Goal: Task Accomplishment & Management: Complete application form

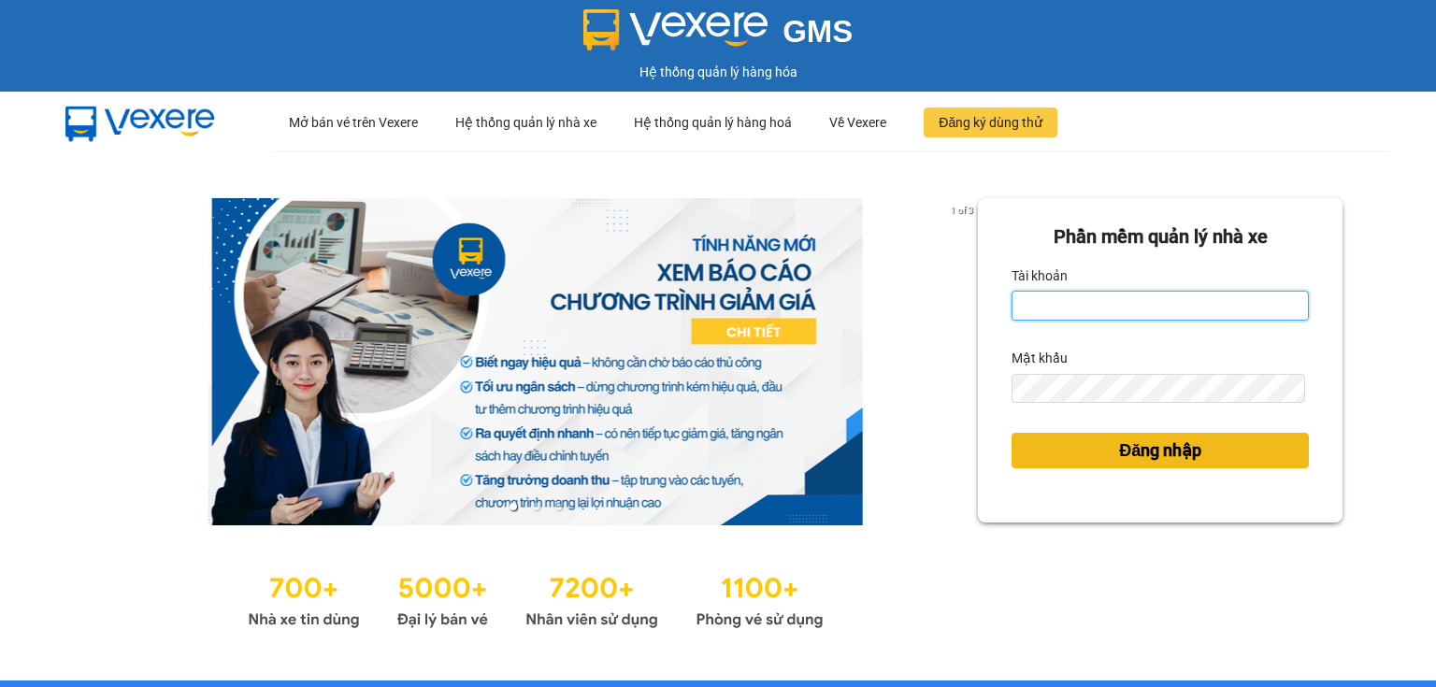
type input "ngoc.taithang"
click at [1244, 450] on button "Đăng nhập" at bounding box center [1159, 451] width 297 height 36
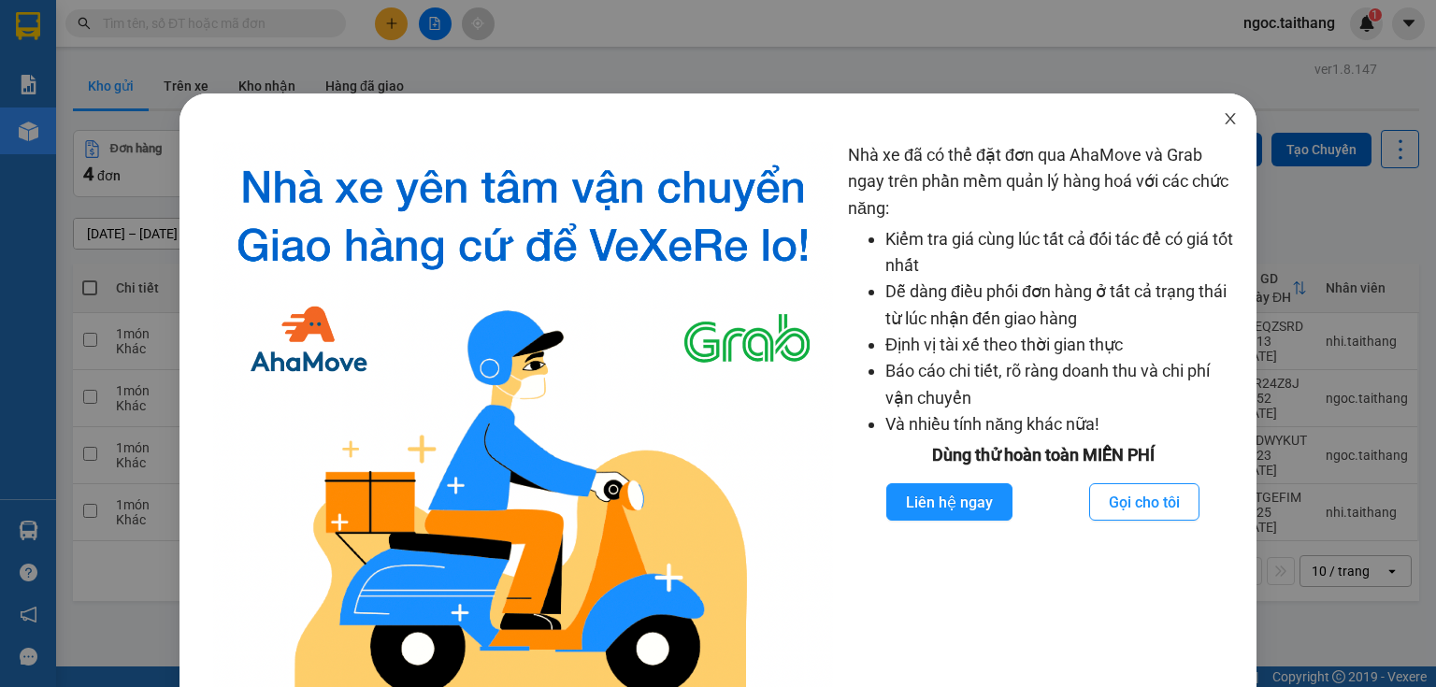
click at [1223, 120] on icon "close" at bounding box center [1230, 118] width 15 height 15
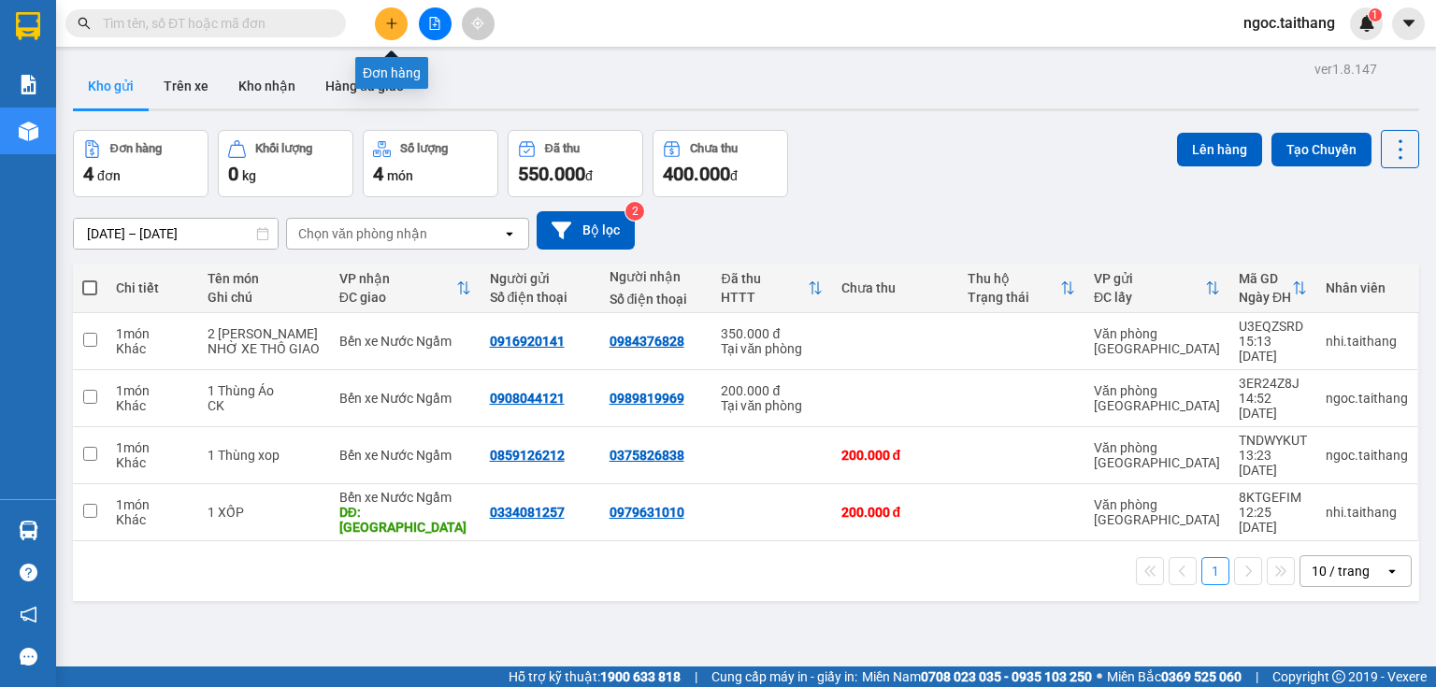
click at [394, 24] on icon "plus" at bounding box center [391, 23] width 13 height 13
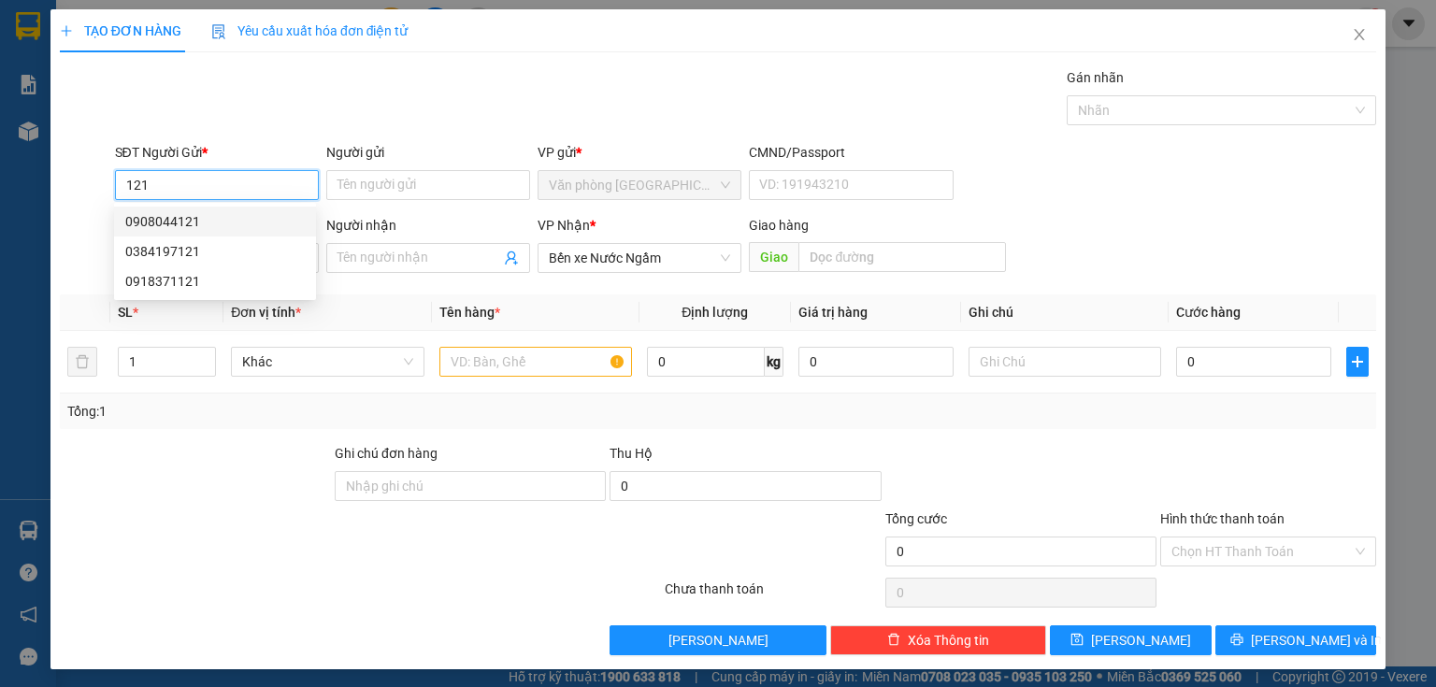
click at [157, 219] on div "0908044121" at bounding box center [214, 221] width 179 height 21
type input "0908044121"
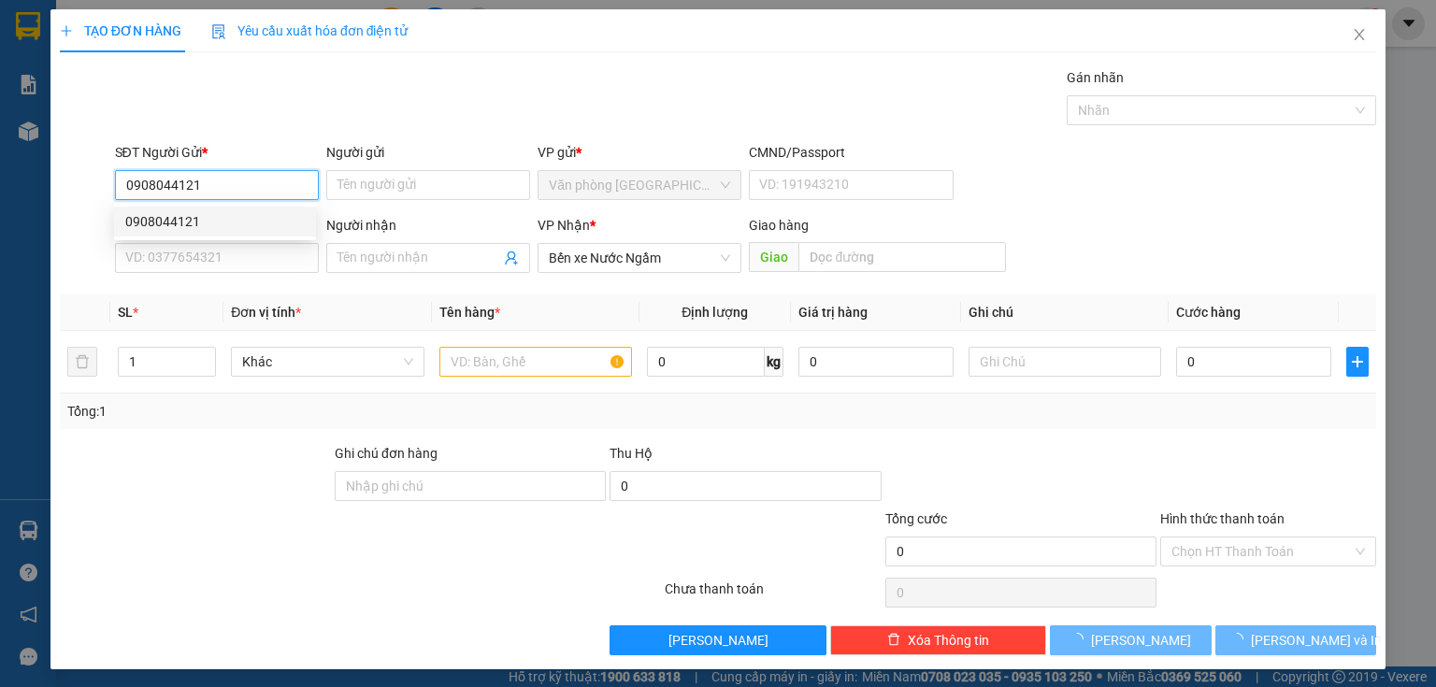
type input "200.000"
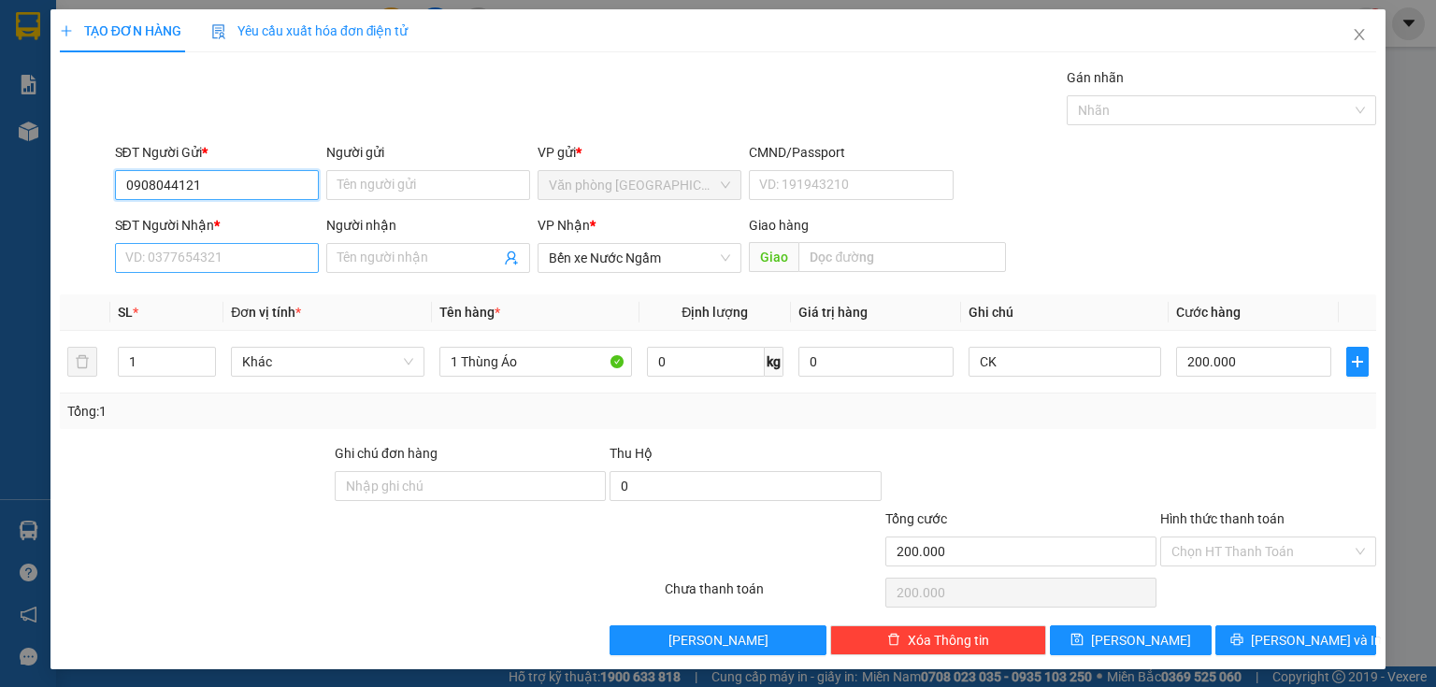
type input "0908044121"
click at [199, 262] on input "SĐT Người Nhận *" at bounding box center [217, 258] width 204 height 30
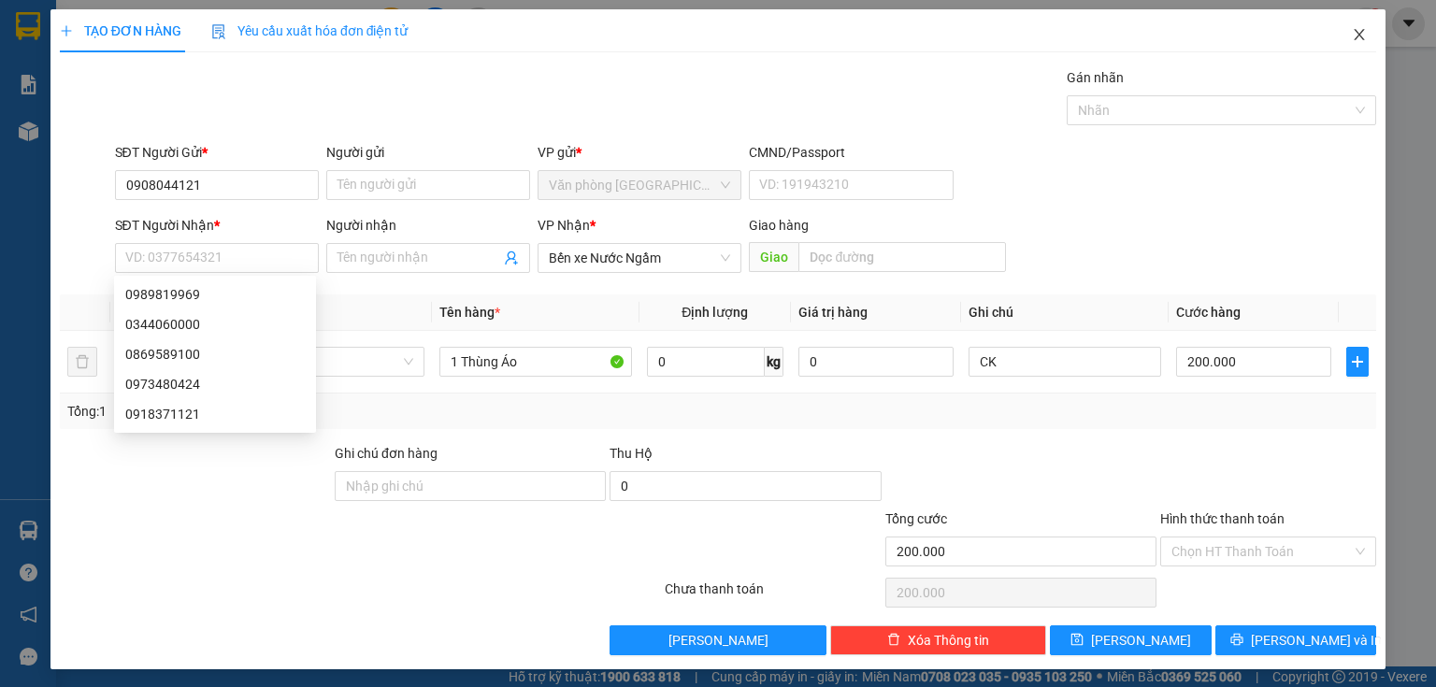
click at [1352, 29] on icon "close" at bounding box center [1359, 34] width 15 height 15
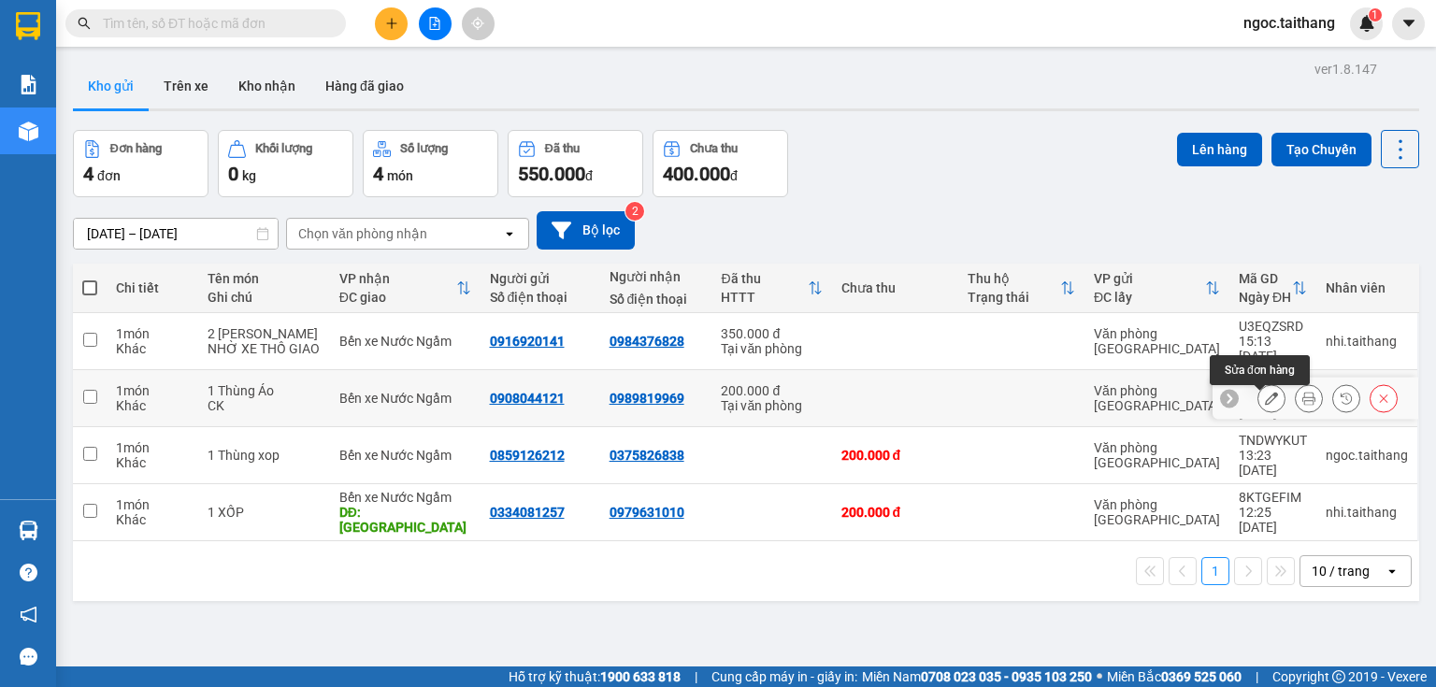
click at [1265, 401] on icon at bounding box center [1271, 398] width 13 height 13
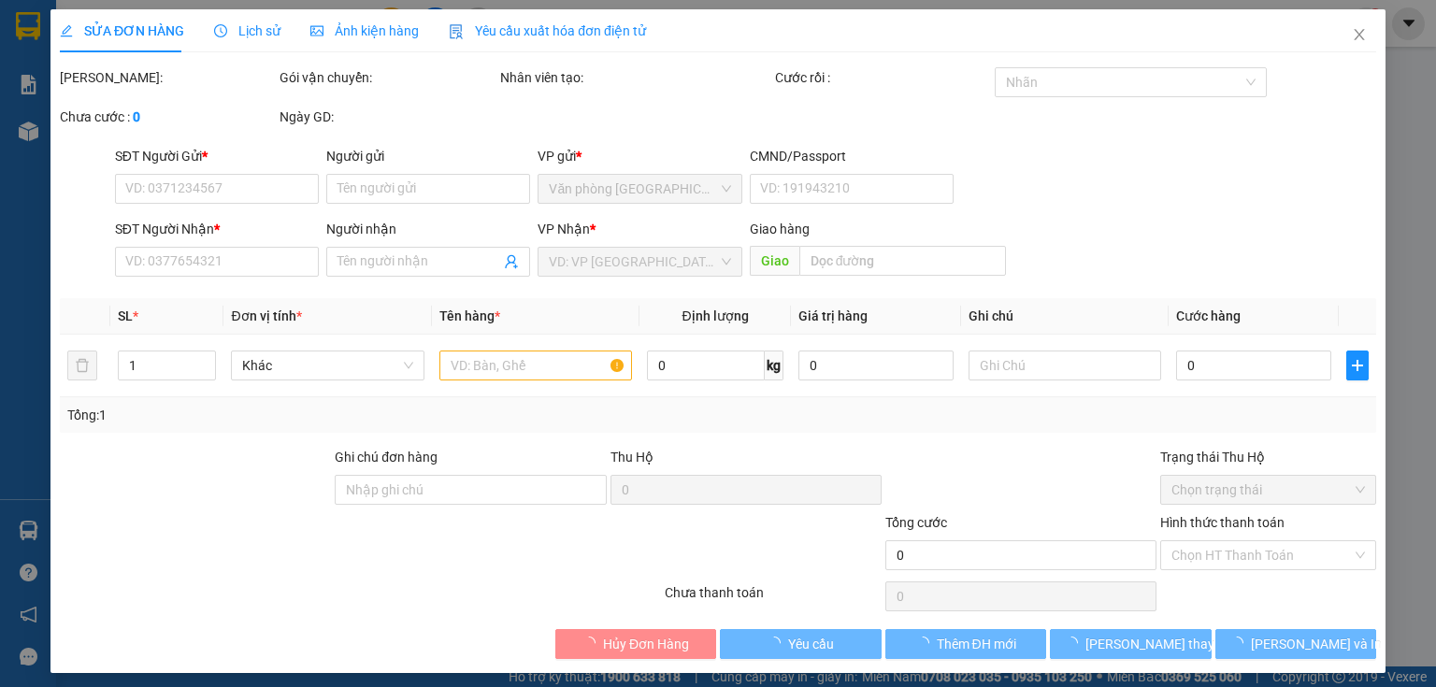
type input "0908044121"
type input "0989819969"
type input "200.000"
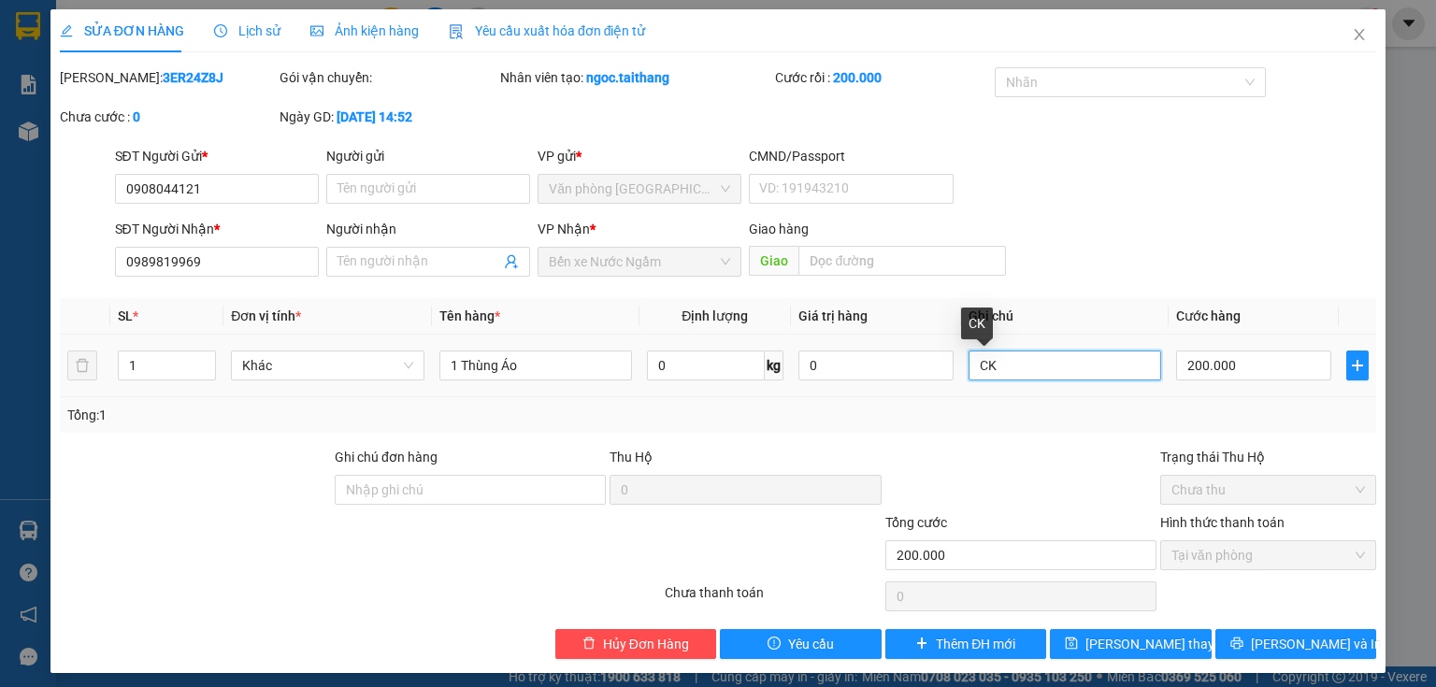
click at [1069, 363] on input "CK" at bounding box center [1064, 366] width 193 height 30
drag, startPoint x: 1089, startPoint y: 371, endPoint x: 995, endPoint y: 354, distance: 95.9
click at [995, 354] on input "CK +200 NGOC" at bounding box center [1064, 366] width 193 height 30
type input "CK"
click at [1161, 645] on span "Lưu thay đổi" at bounding box center [1160, 644] width 150 height 21
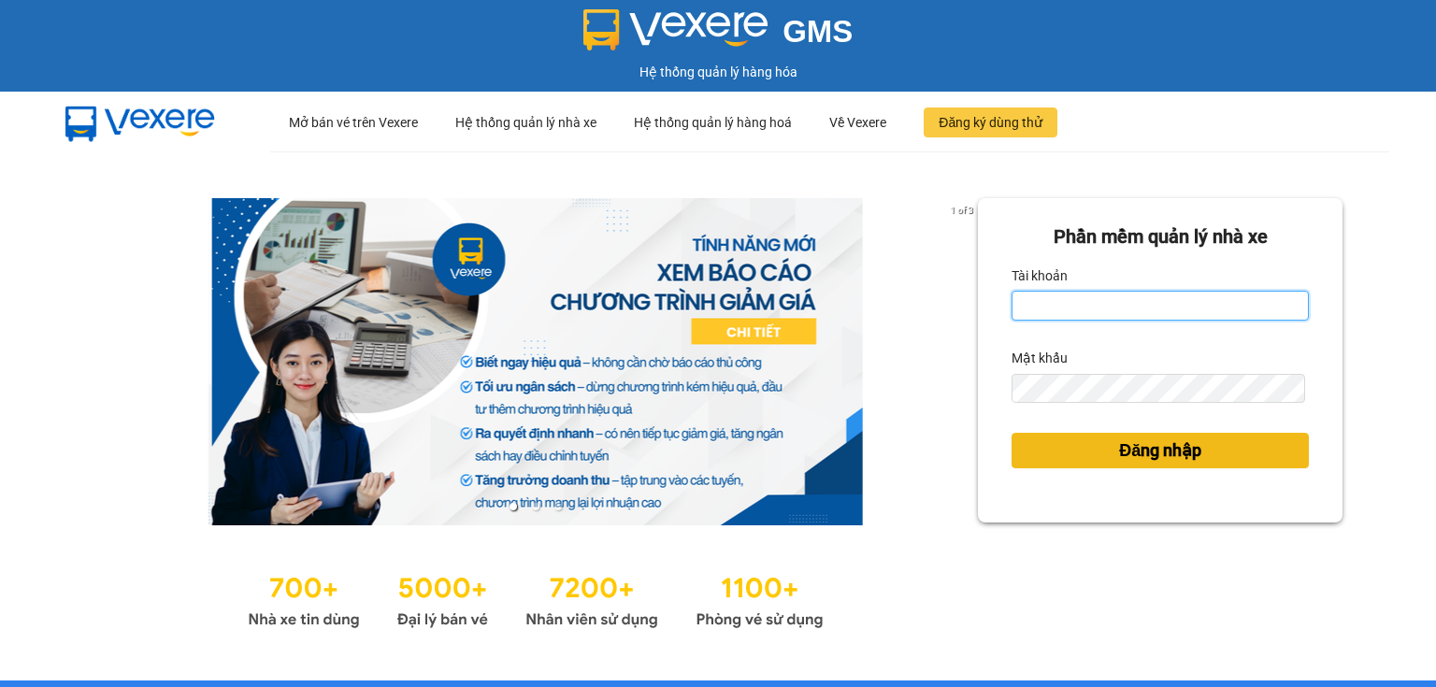
type input "ngoc.taithang"
click at [1122, 452] on span "Đăng nhập" at bounding box center [1160, 451] width 82 height 26
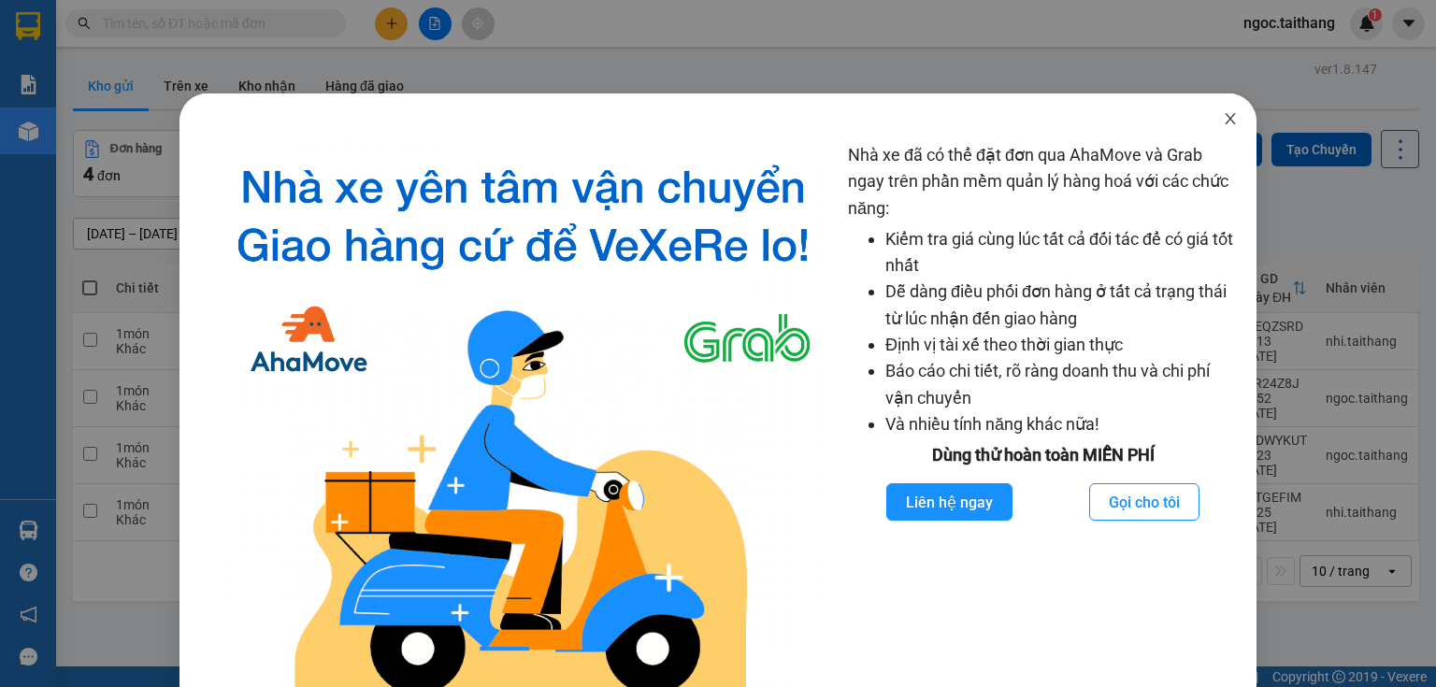
click at [1224, 129] on span "Close" at bounding box center [1230, 119] width 52 height 52
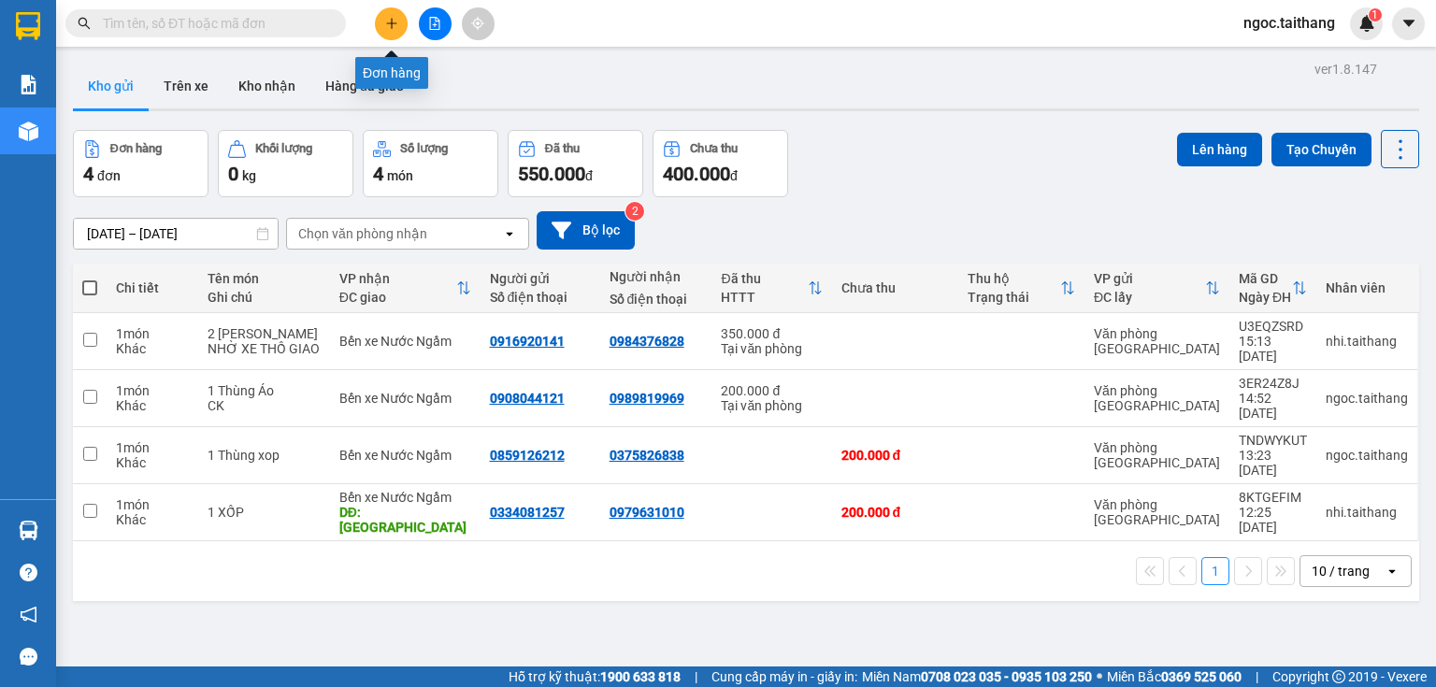
click at [382, 22] on button at bounding box center [391, 23] width 33 height 33
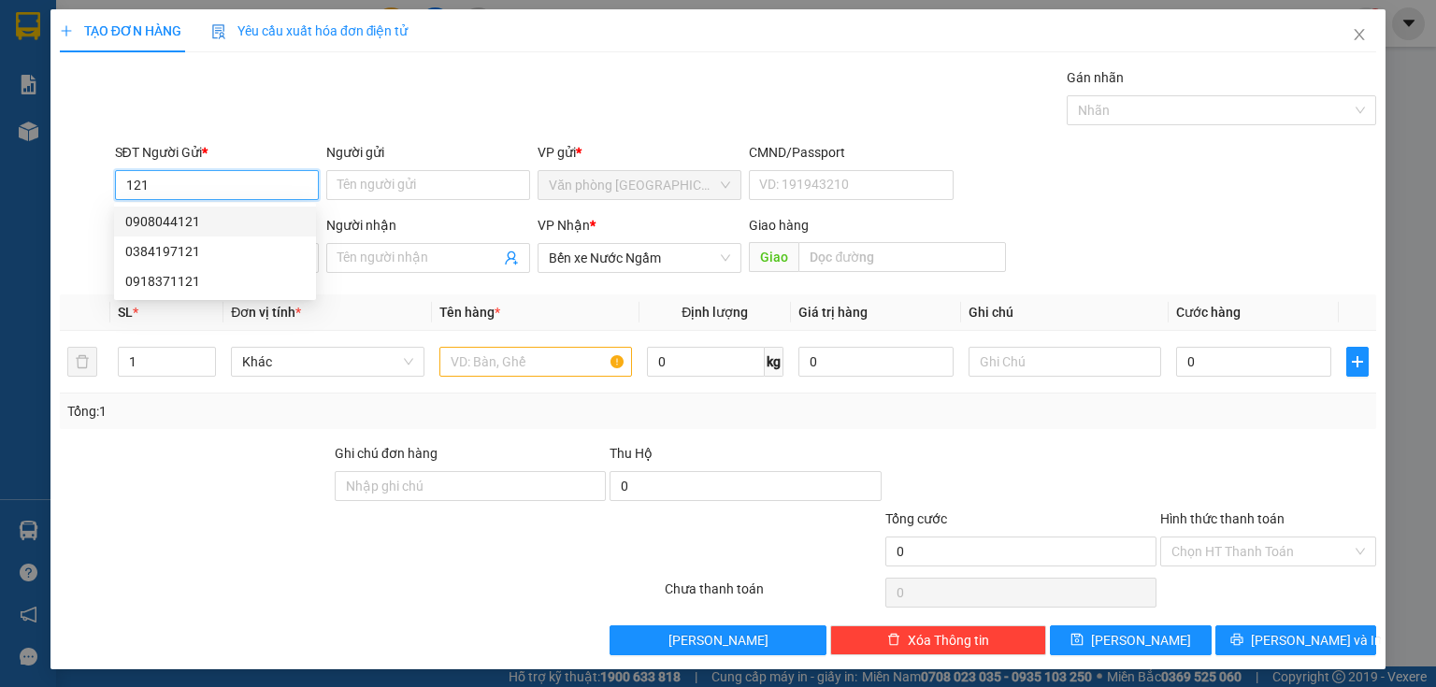
click at [172, 227] on div "0908044121" at bounding box center [214, 221] width 179 height 21
type input "0908044121"
type input "200.000"
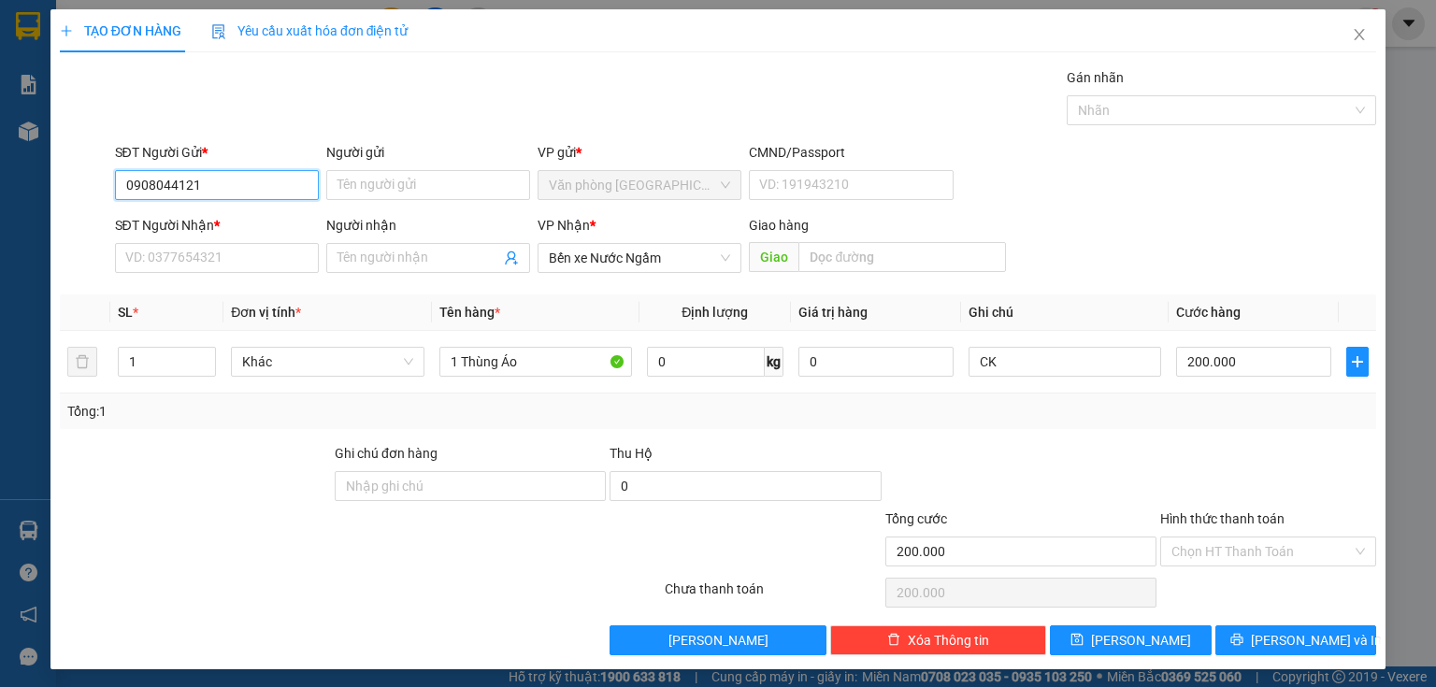
click at [215, 189] on input "0908044121" at bounding box center [217, 185] width 204 height 30
drag, startPoint x: 215, startPoint y: 189, endPoint x: 113, endPoint y: 193, distance: 102.0
click at [115, 193] on input "0908044121" at bounding box center [217, 185] width 204 height 30
click at [149, 218] on div "0908044121" at bounding box center [214, 221] width 179 height 21
type input "0908044121"
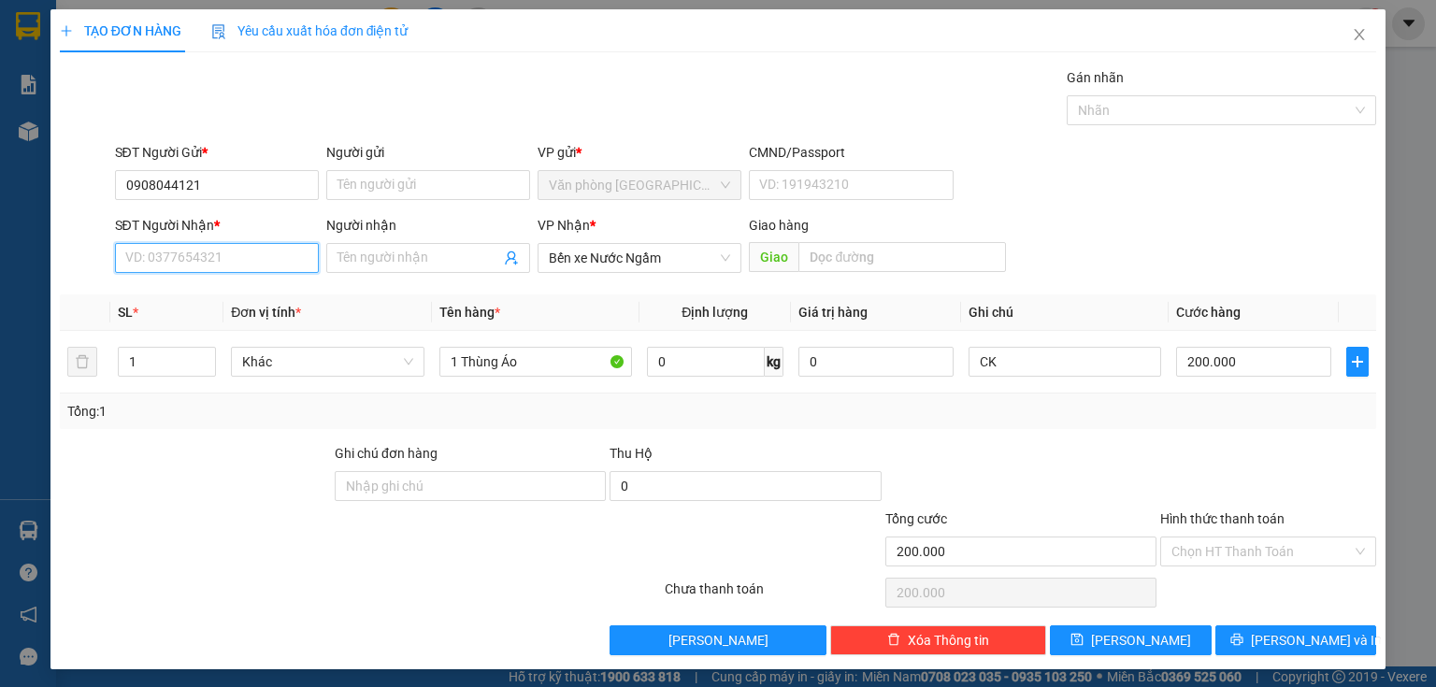
click at [170, 263] on input "SĐT Người Nhận *" at bounding box center [217, 258] width 204 height 30
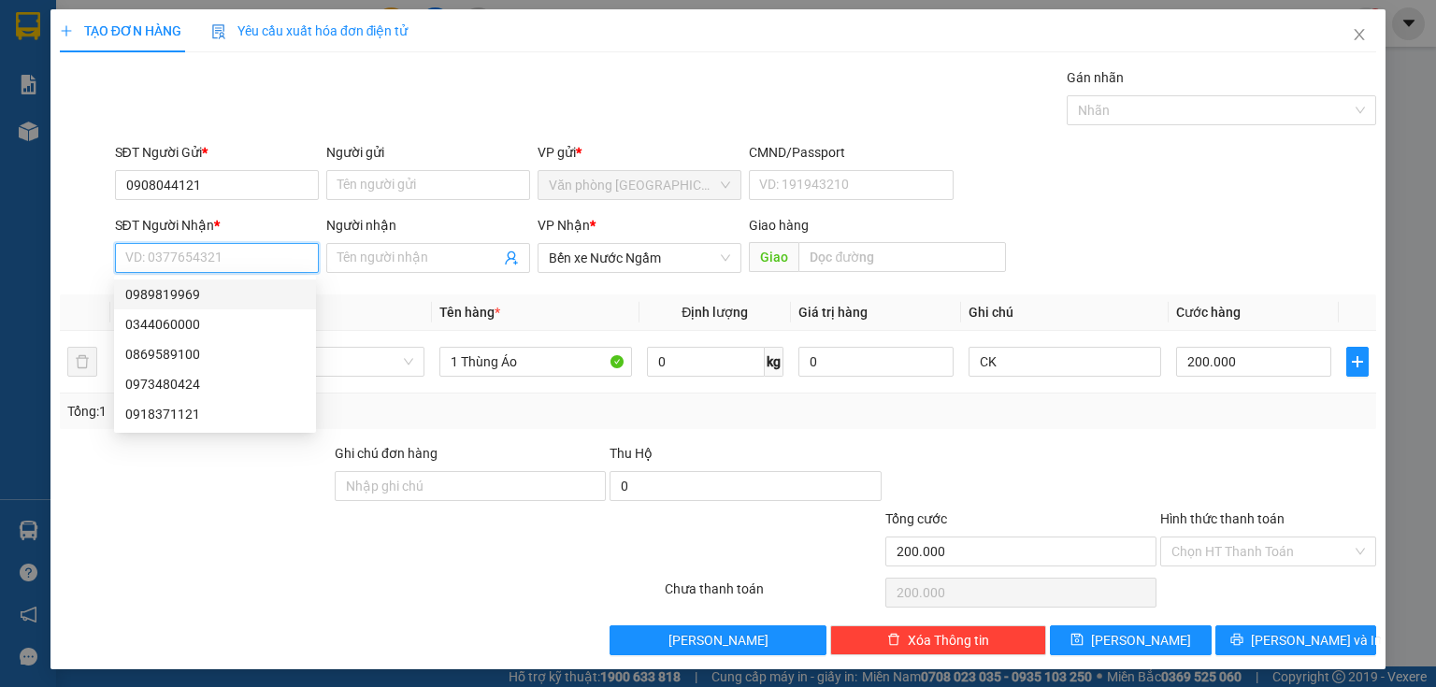
click at [183, 296] on div "0989819969" at bounding box center [214, 294] width 179 height 21
type input "0989819969"
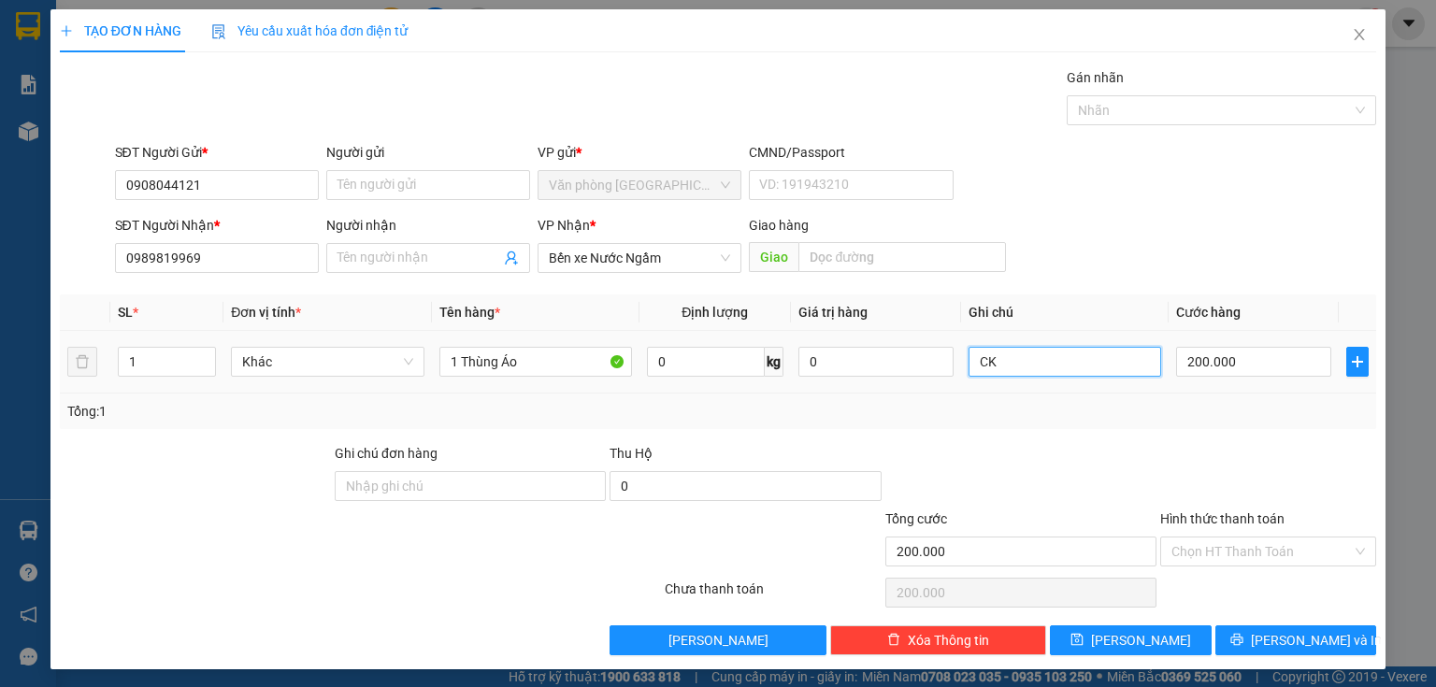
click at [1060, 353] on input "CK" at bounding box center [1064, 362] width 193 height 30
type input "C"
click at [1297, 548] on input "Hình thức thanh toán" at bounding box center [1261, 552] width 180 height 28
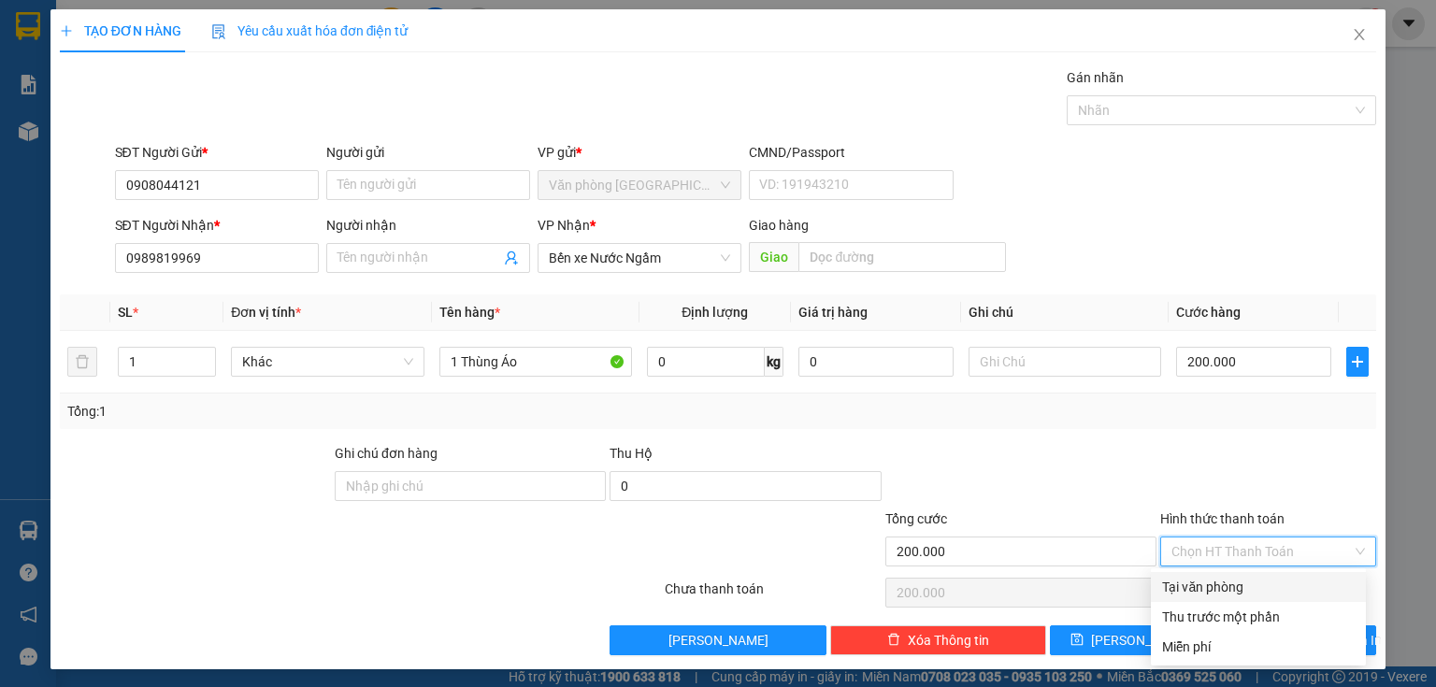
click at [1241, 579] on div "Tại văn phòng" at bounding box center [1258, 587] width 193 height 21
type input "0"
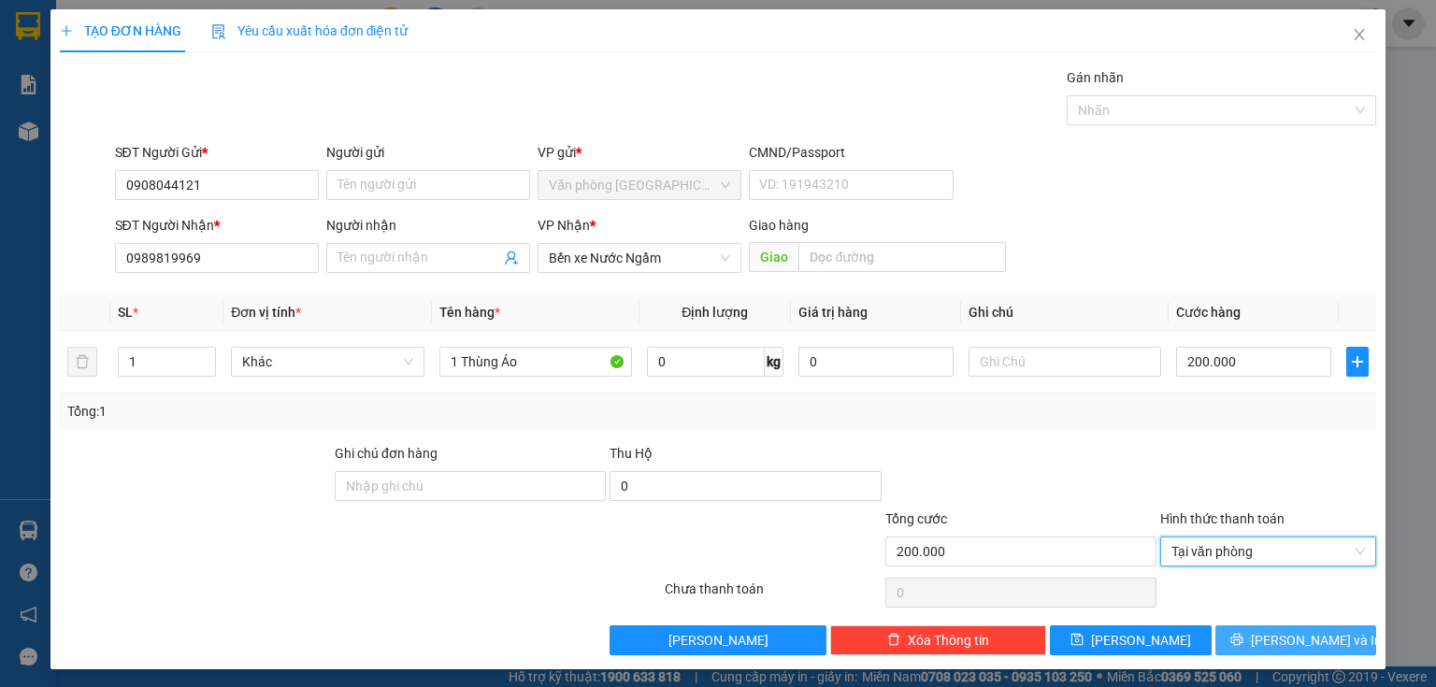
click at [1304, 647] on span "[PERSON_NAME] và In" at bounding box center [1316, 640] width 131 height 21
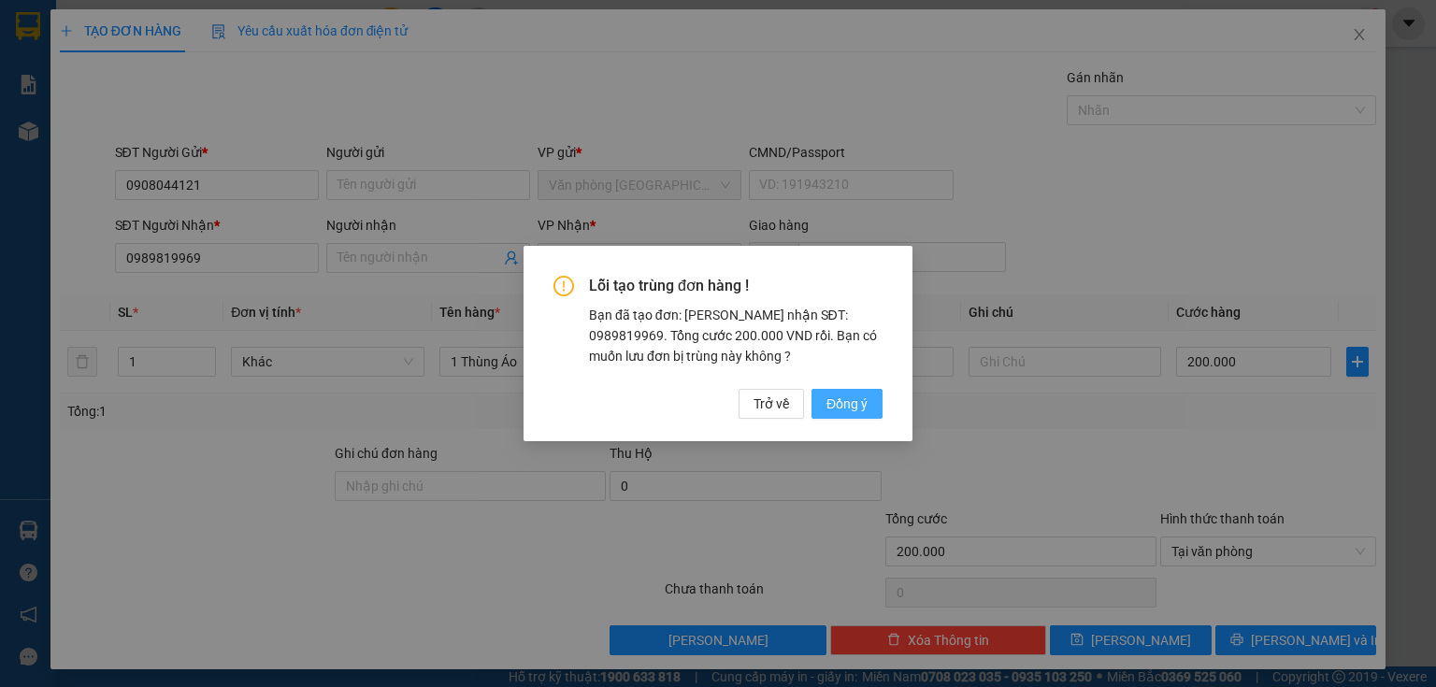
click at [827, 401] on span "Đồng ý" at bounding box center [846, 404] width 41 height 21
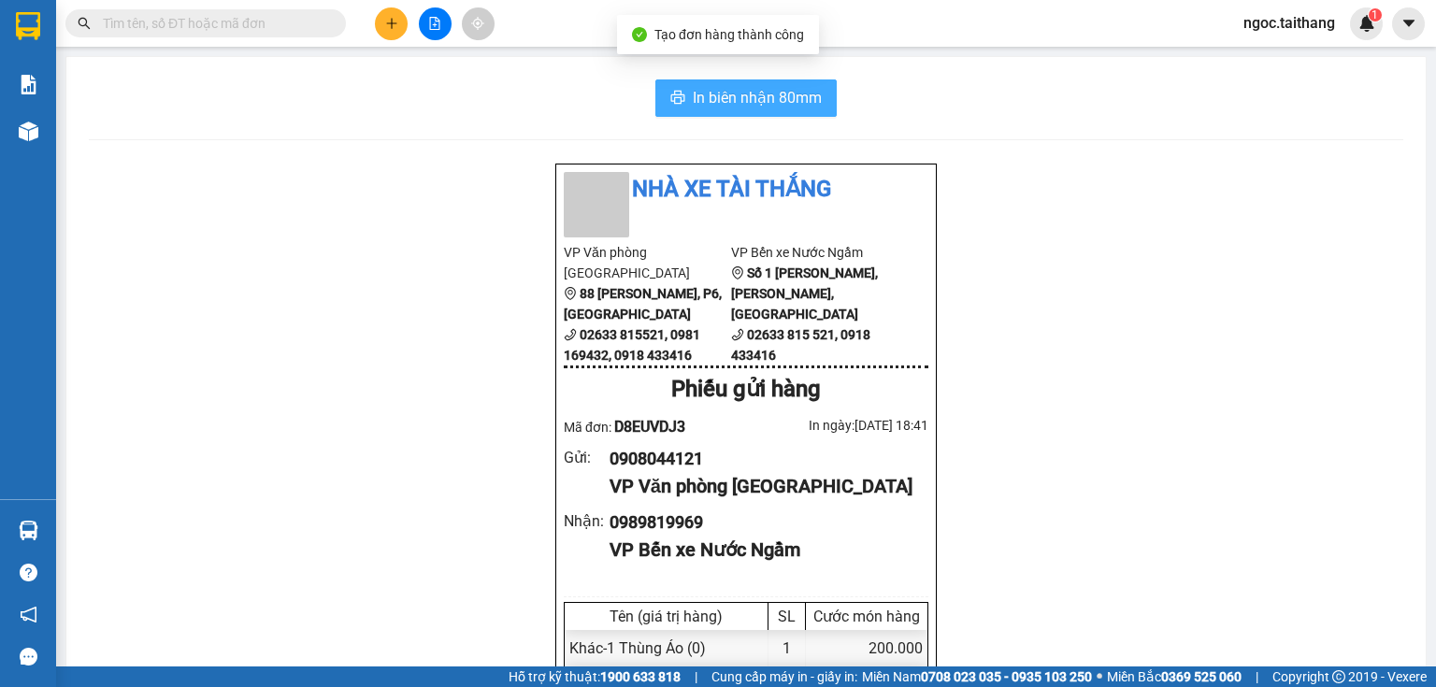
click at [774, 101] on span "In biên nhận 80mm" at bounding box center [757, 97] width 129 height 23
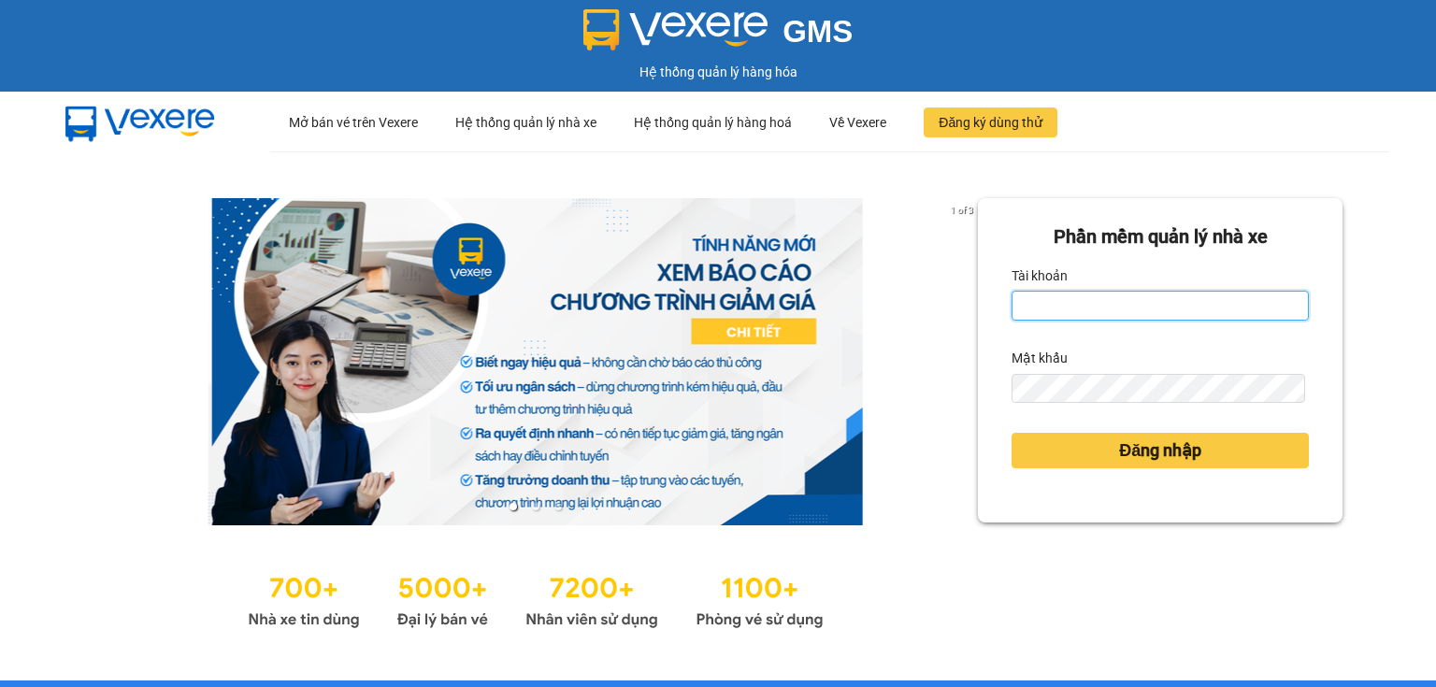
type input "ngoc.taithang"
click at [1114, 419] on form "Phần mềm quản lý nhà xe Tài khoản ngoc.taithang Mật khẩu Đăng nhập" at bounding box center [1159, 360] width 297 height 276
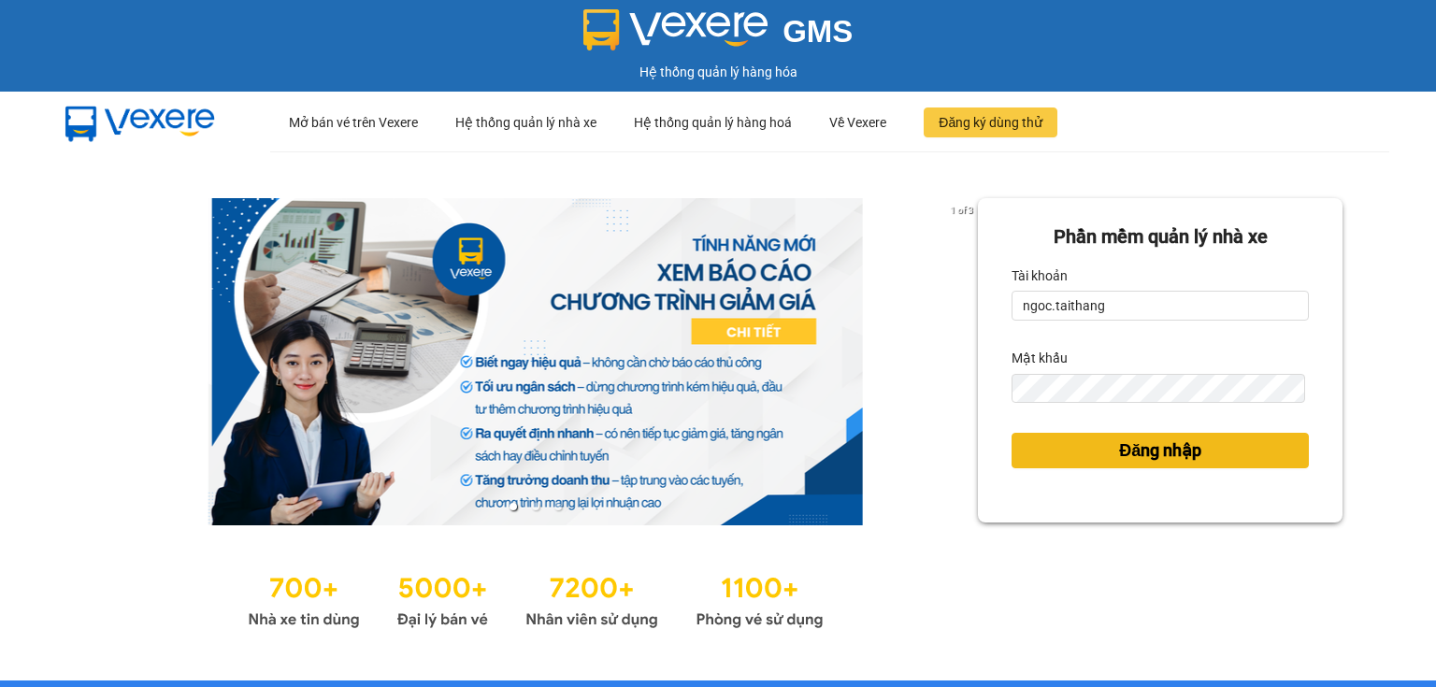
click at [1119, 443] on span "Đăng nhập" at bounding box center [1160, 451] width 82 height 26
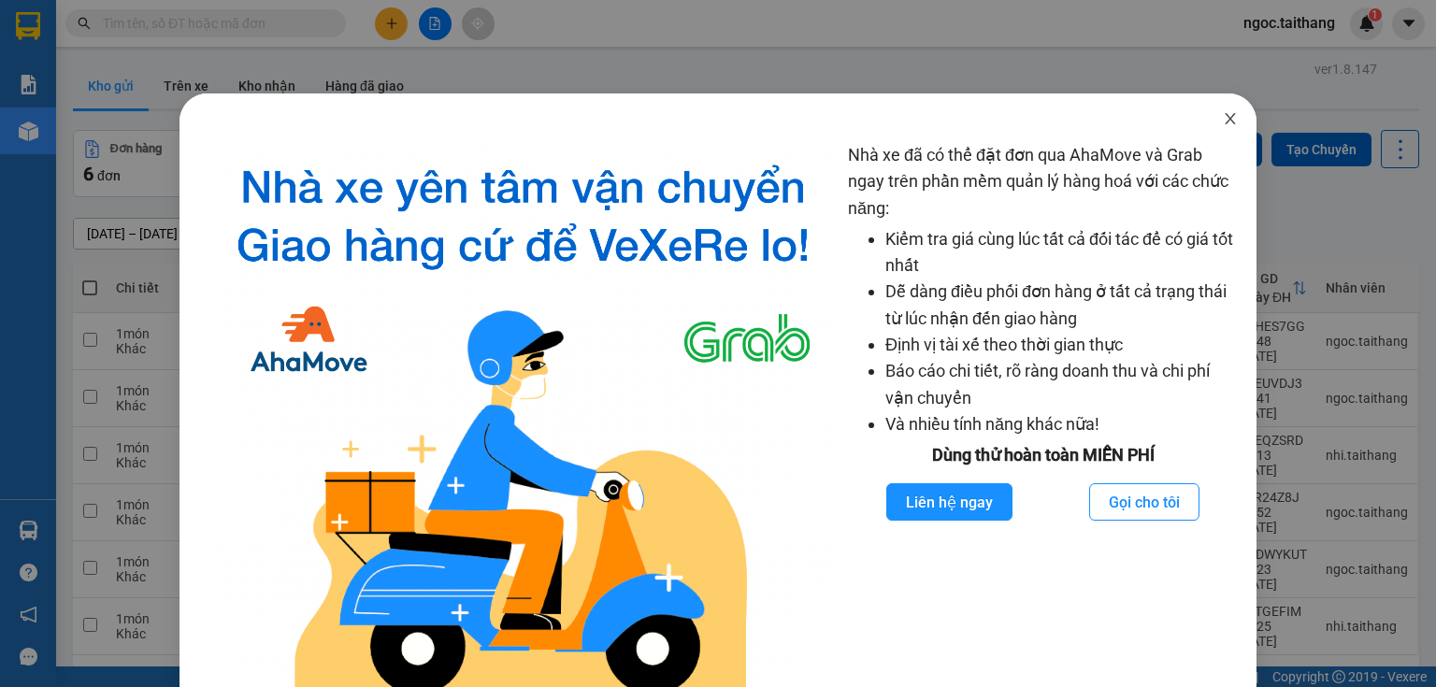
click at [1208, 120] on span "Close" at bounding box center [1230, 119] width 52 height 52
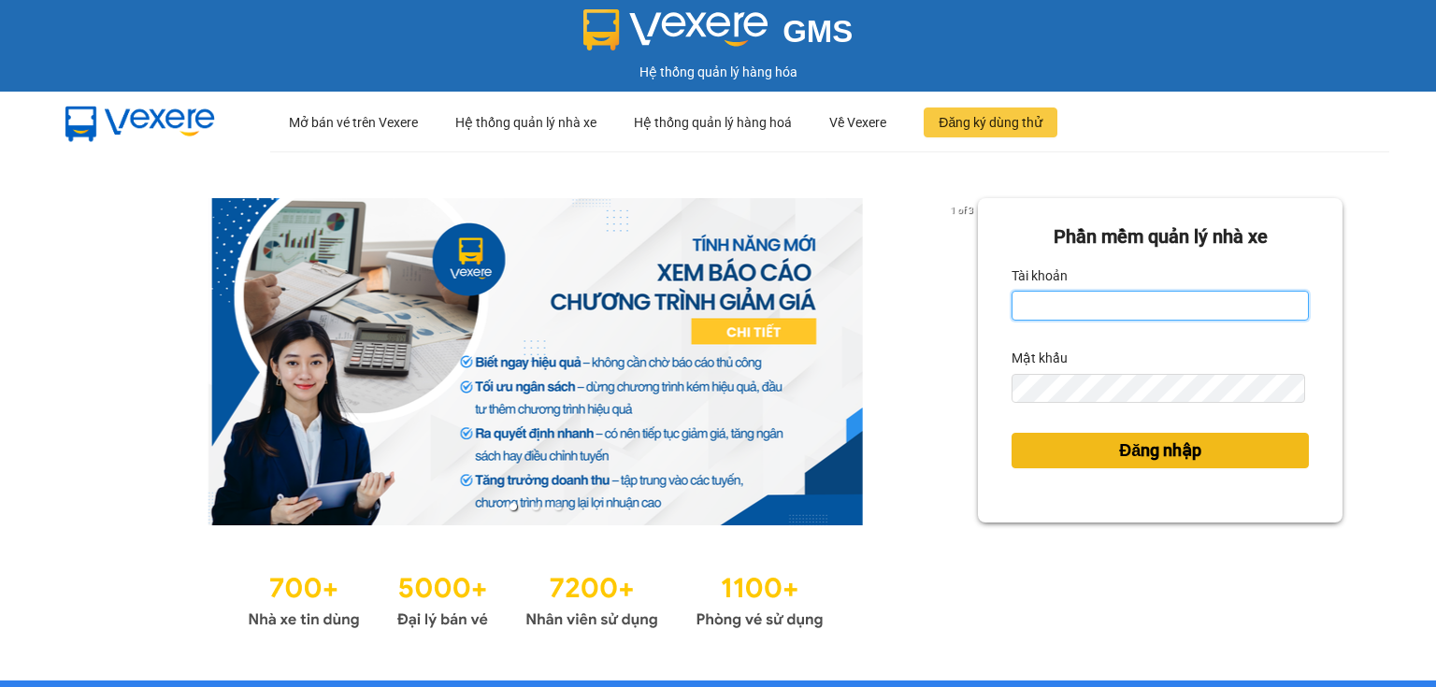
type input "ngoc.taithang"
click at [1163, 438] on span "Đăng nhập" at bounding box center [1160, 451] width 82 height 26
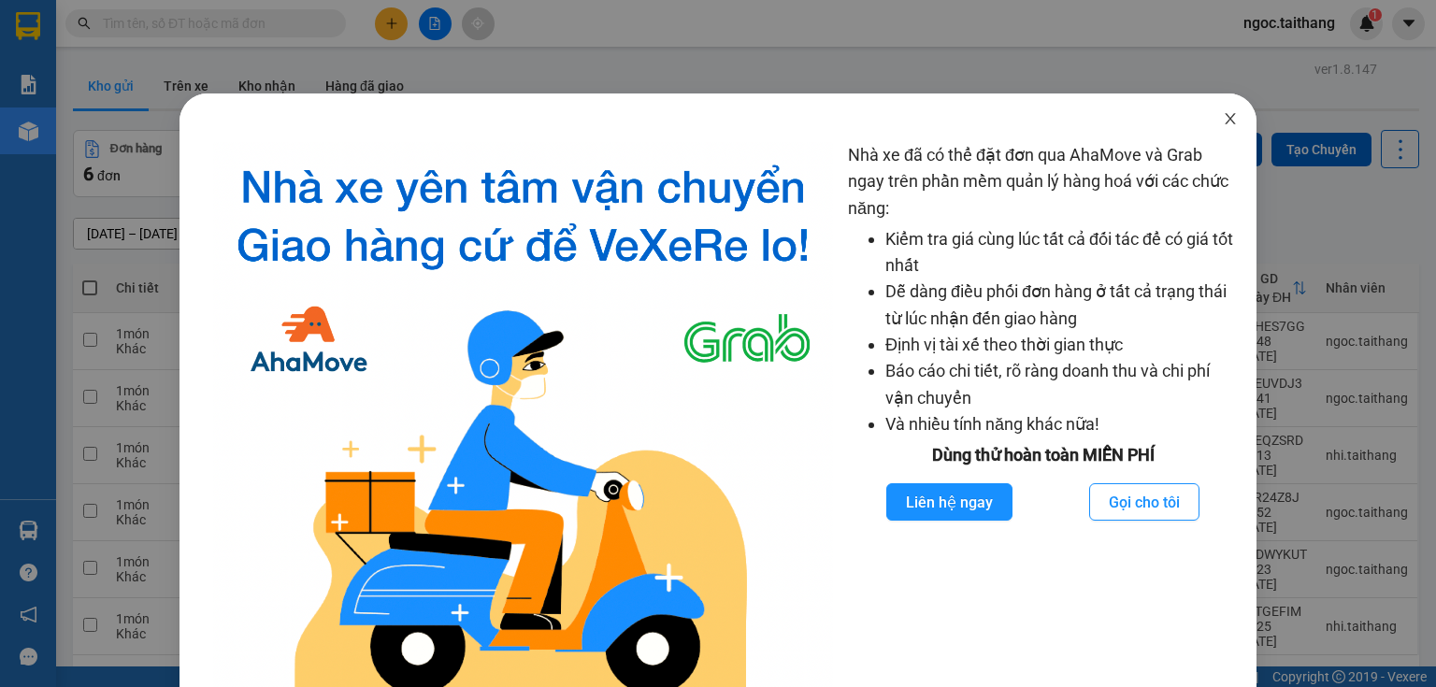
click at [1229, 116] on span "Close" at bounding box center [1230, 119] width 52 height 52
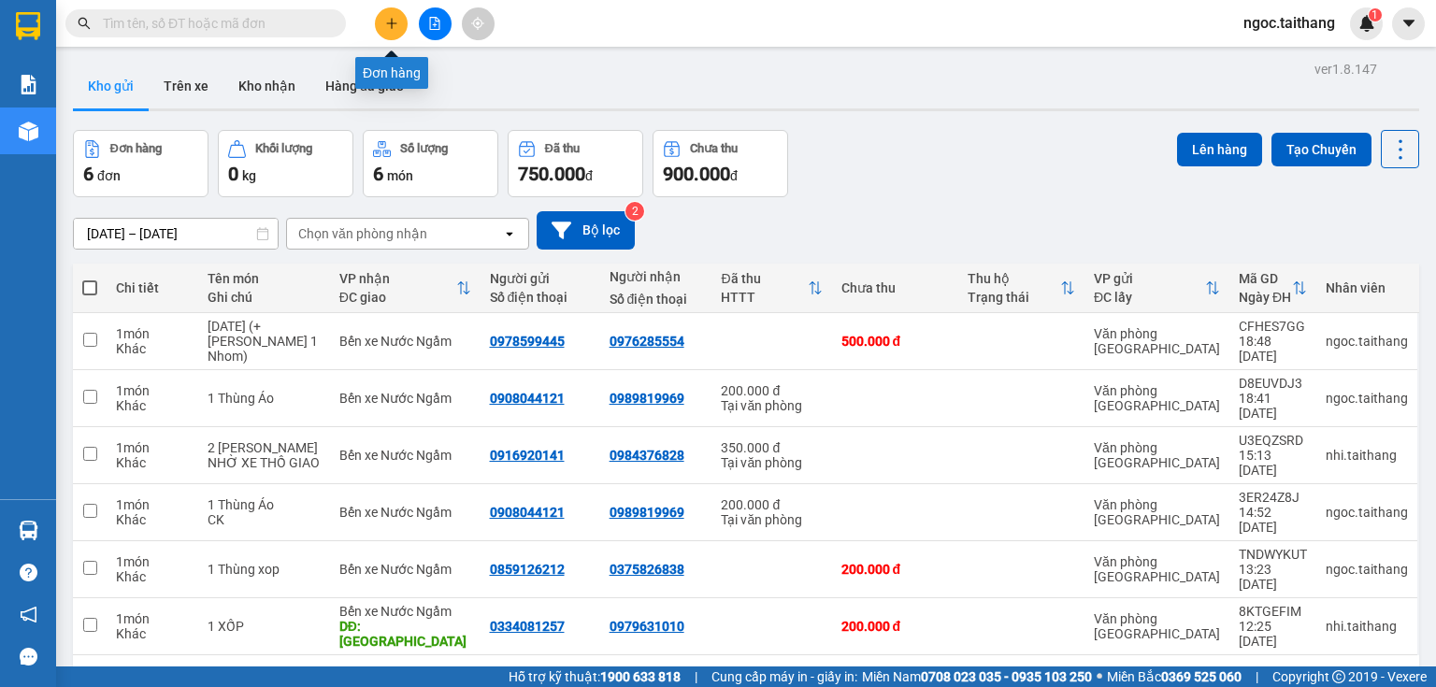
click at [386, 27] on icon "plus" at bounding box center [391, 23] width 13 height 13
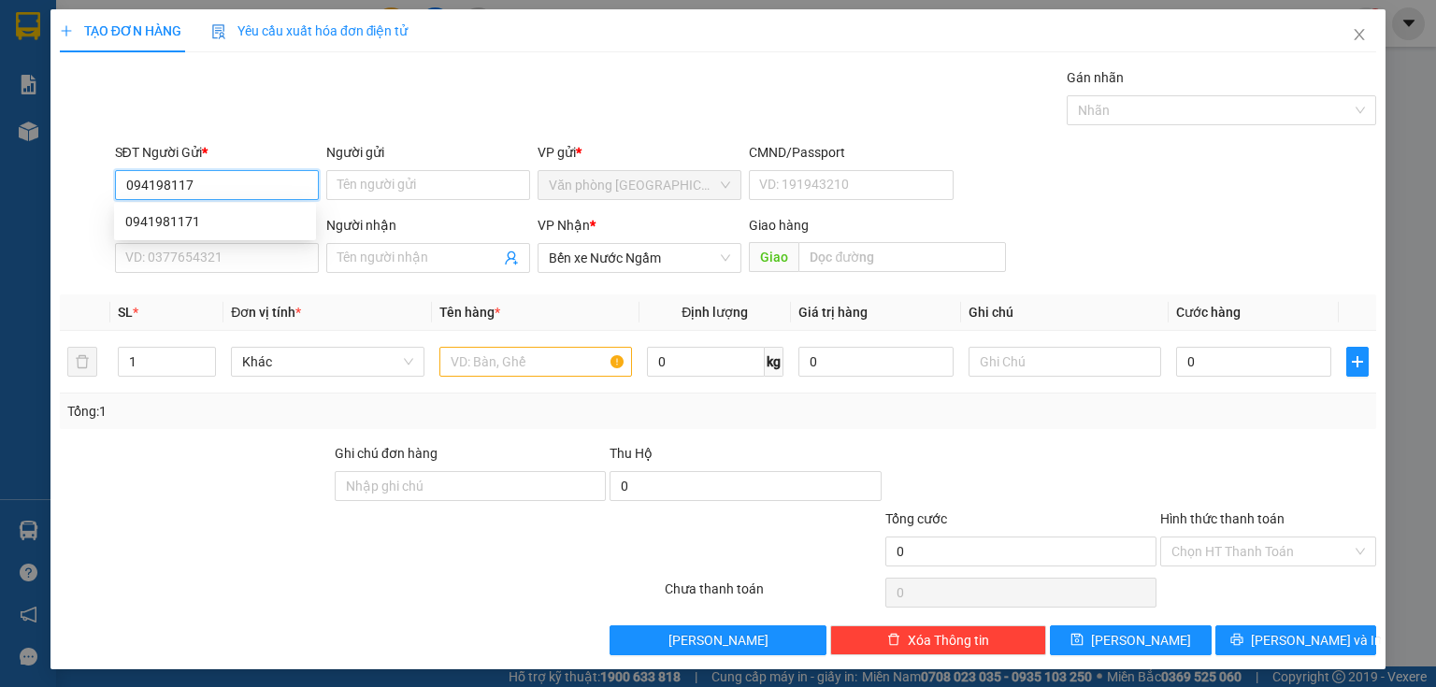
type input "0941981171"
click at [157, 229] on div "0941981171" at bounding box center [214, 221] width 179 height 21
type input "100.000"
type input "0941981171"
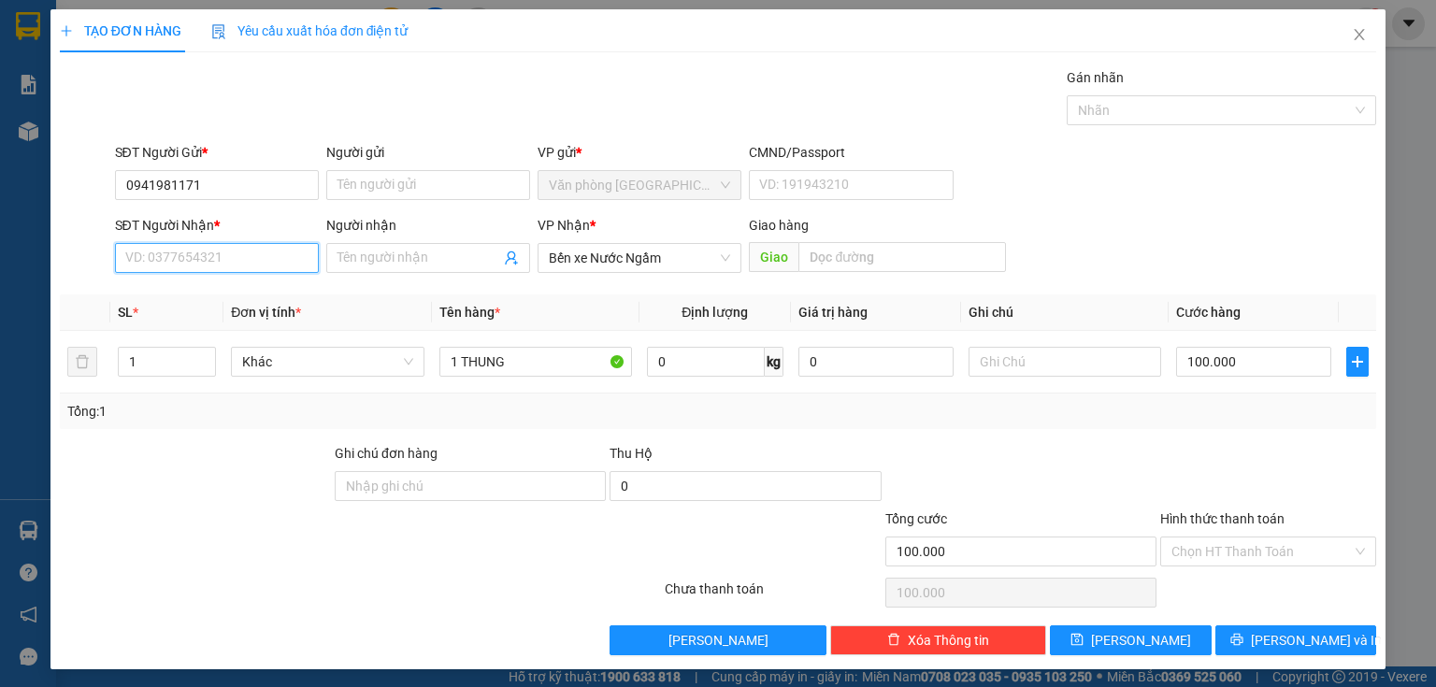
click at [179, 264] on input "SĐT Người Nhận *" at bounding box center [217, 258] width 204 height 30
type input "0949322303"
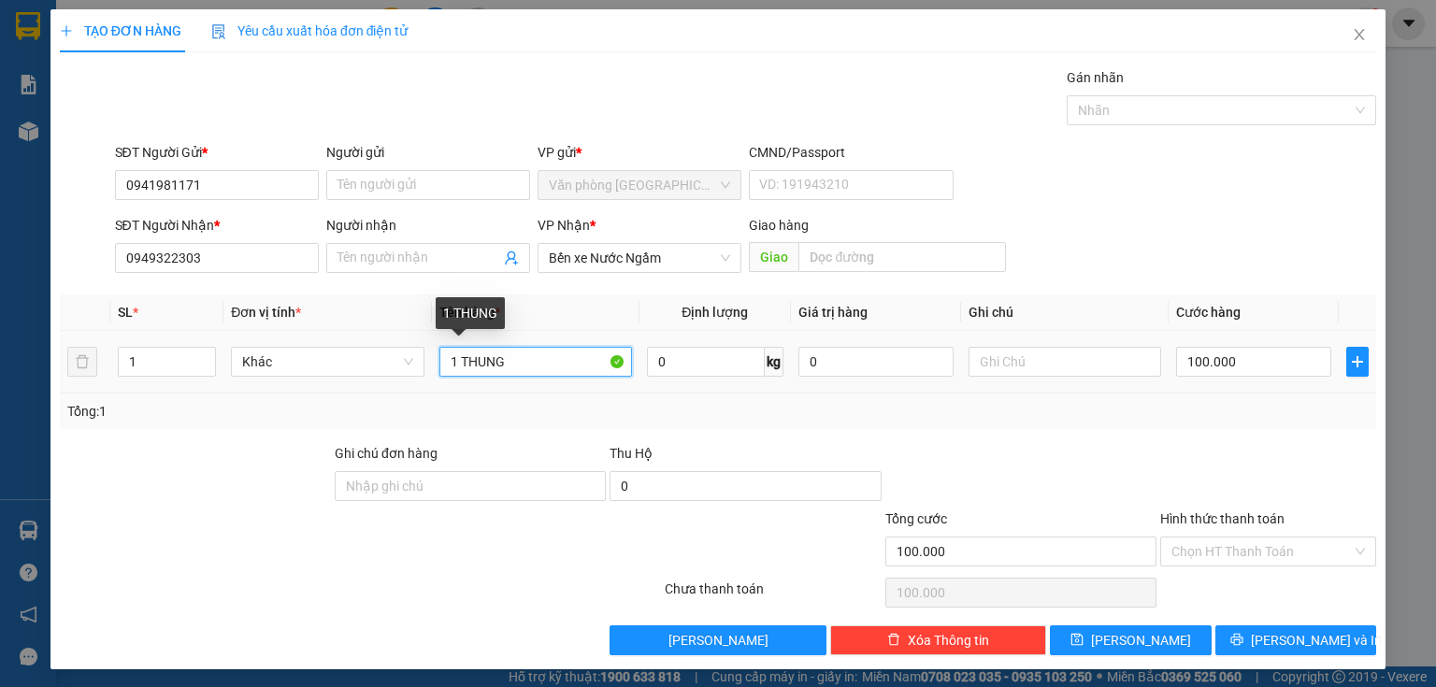
drag, startPoint x: 545, startPoint y: 361, endPoint x: 460, endPoint y: 362, distance: 85.1
click at [460, 362] on input "1 THUNG" at bounding box center [535, 362] width 193 height 30
type input "1 Thùng"
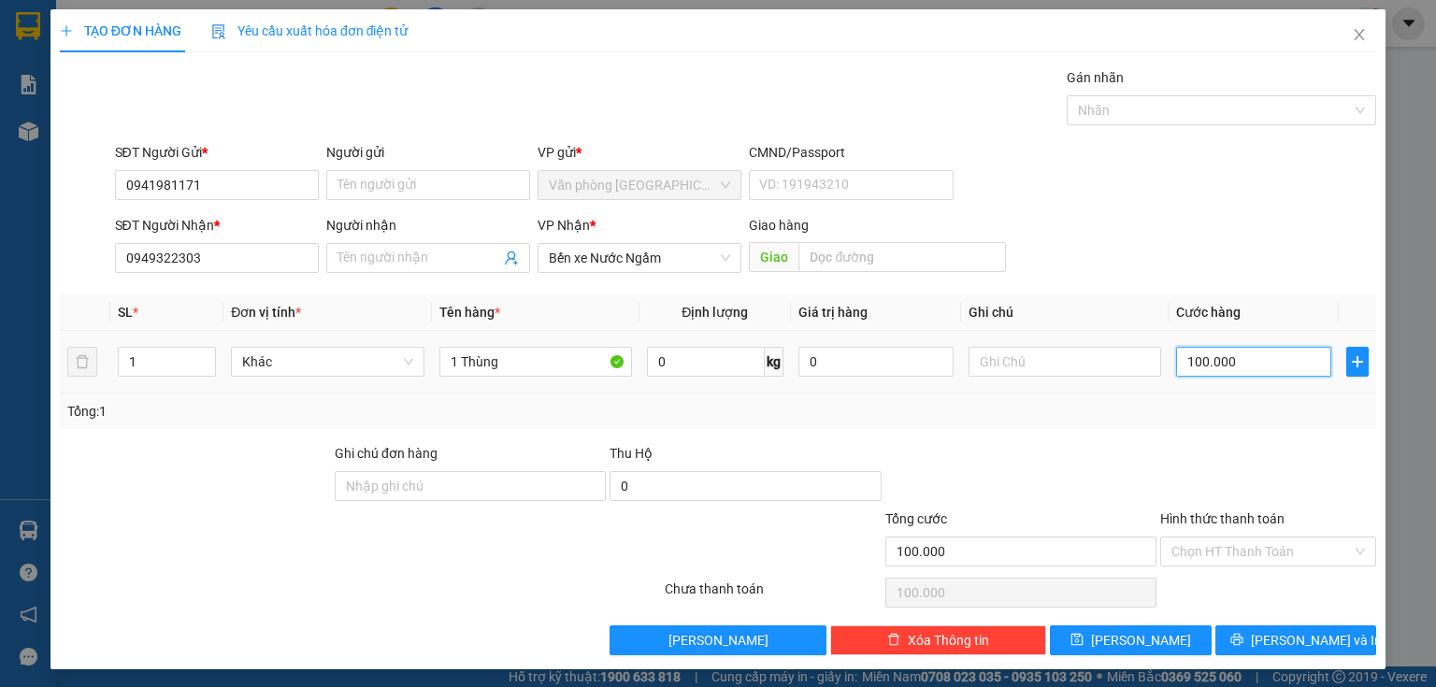
click at [1241, 366] on input "100.000" at bounding box center [1253, 362] width 155 height 30
type input "1"
type input "10"
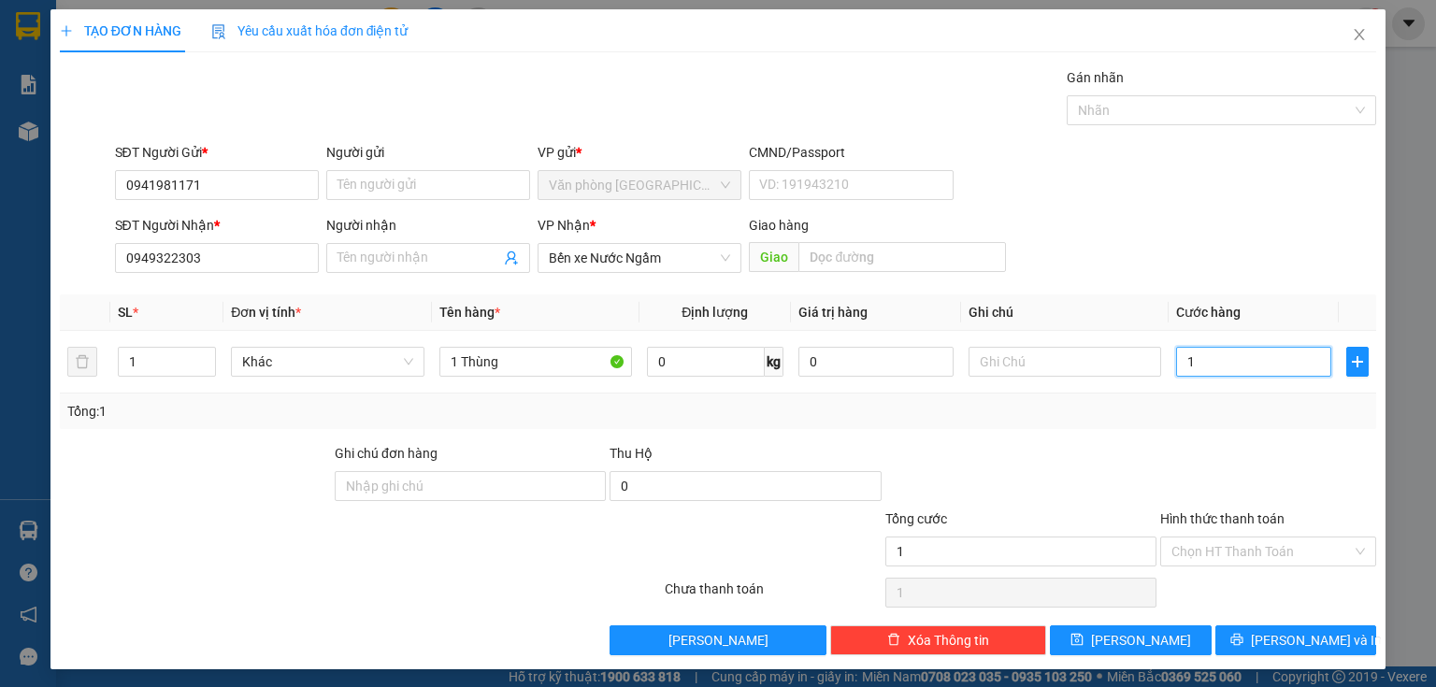
type input "10"
type input "100"
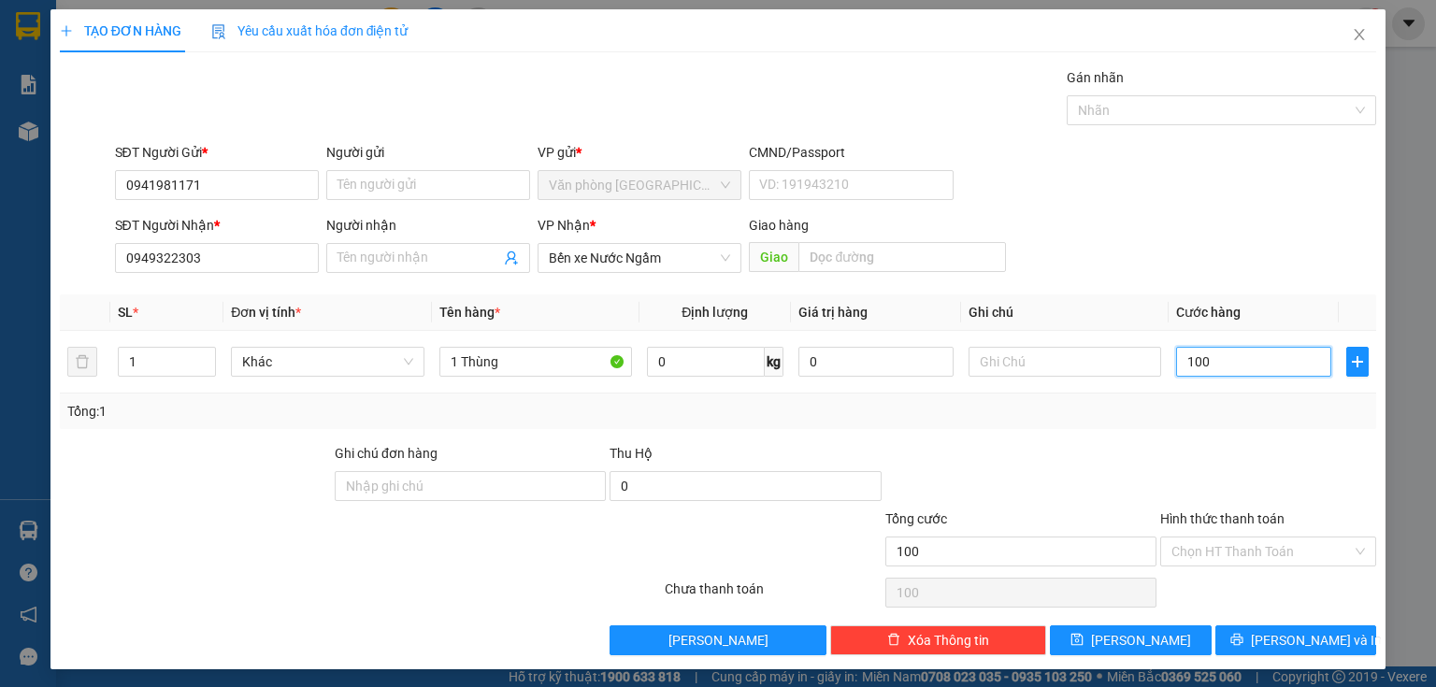
type input "1.000"
type input "10.000"
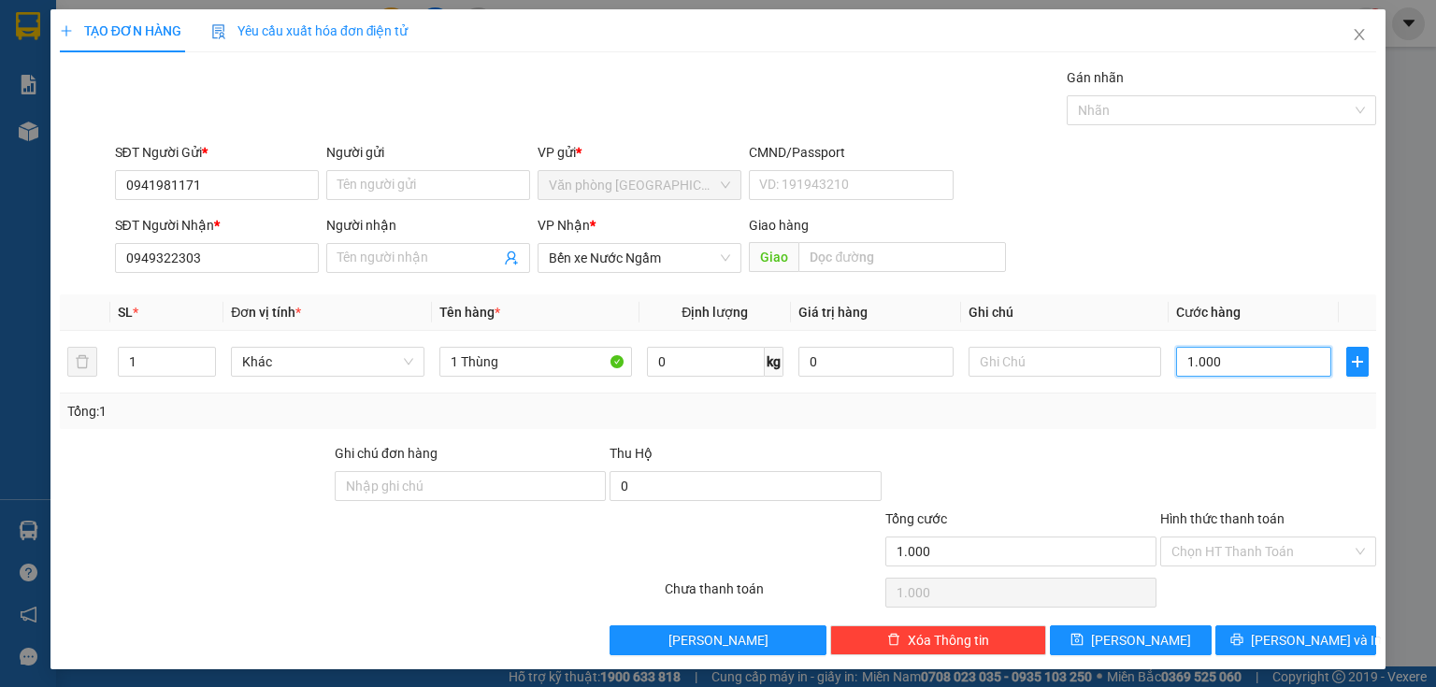
type input "10.000"
type input "100.000"
click at [868, 266] on input "text" at bounding box center [902, 257] width 208 height 30
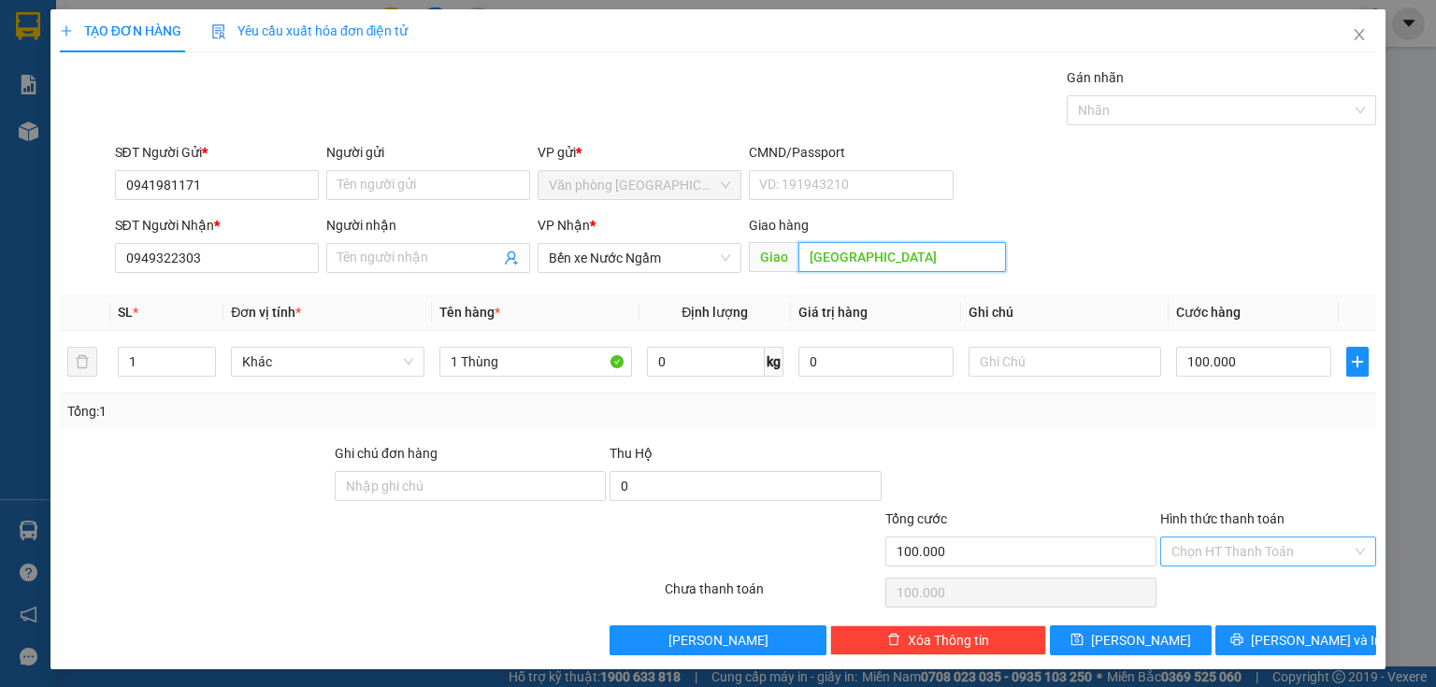
type input "Quảng Bình"
click at [1249, 551] on input "Hình thức thanh toán" at bounding box center [1261, 552] width 180 height 28
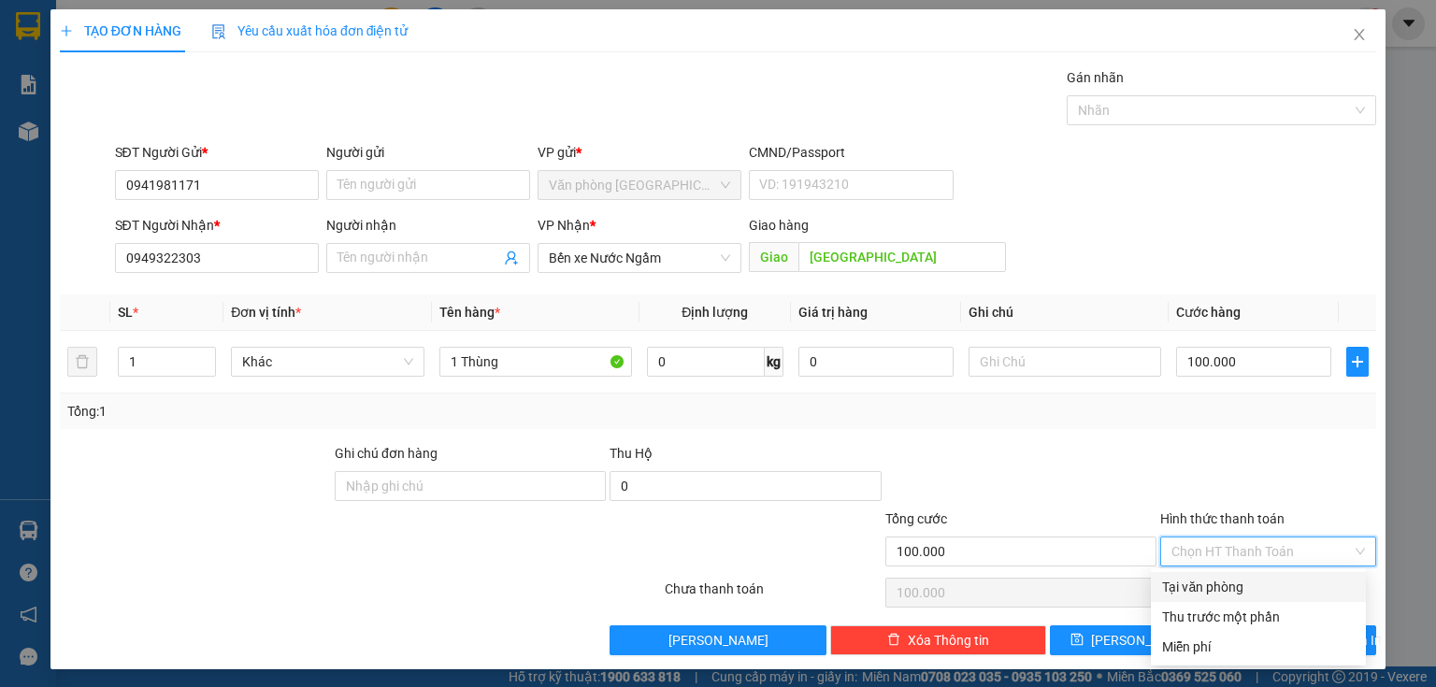
click at [1261, 430] on div "Transit Pickup Surcharge Ids Transit Deliver Surcharge Ids Transit Deliver Surc…" at bounding box center [718, 361] width 1316 height 588
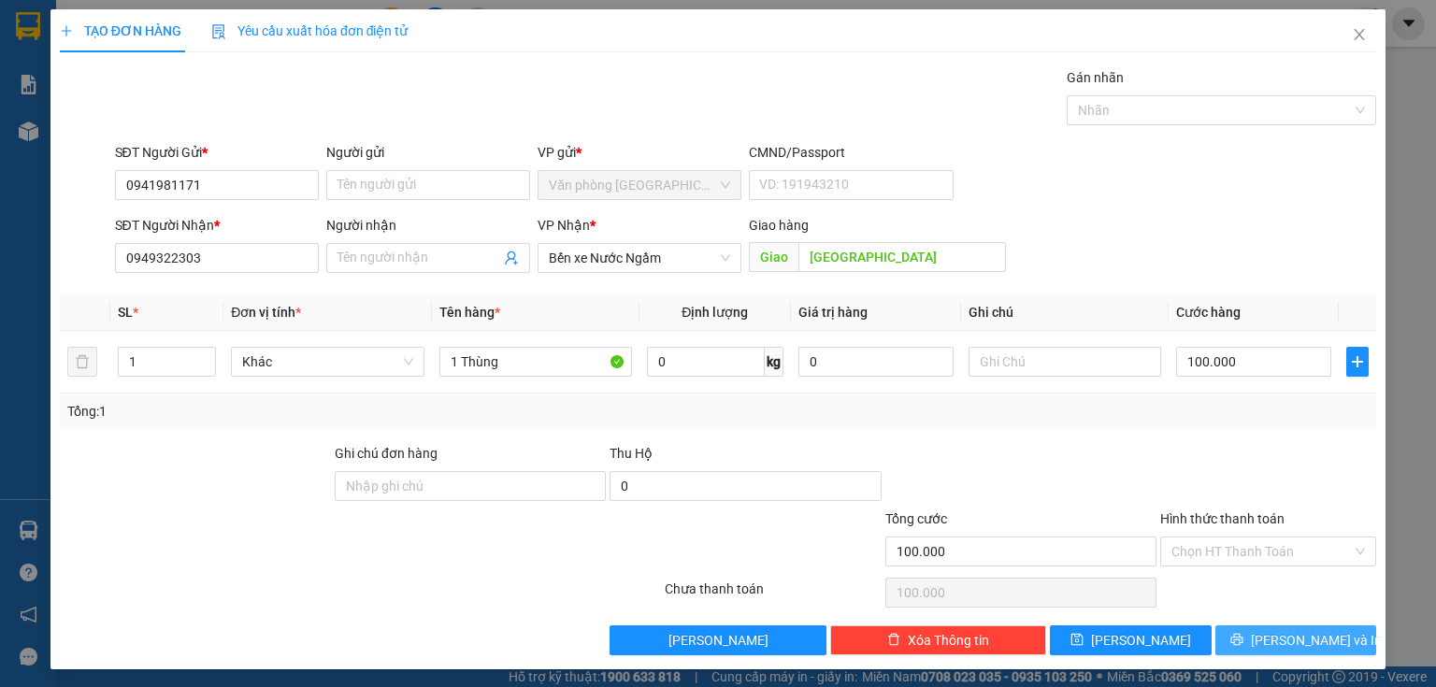
click at [1337, 639] on button "[PERSON_NAME] và In" at bounding box center [1296, 640] width 162 height 30
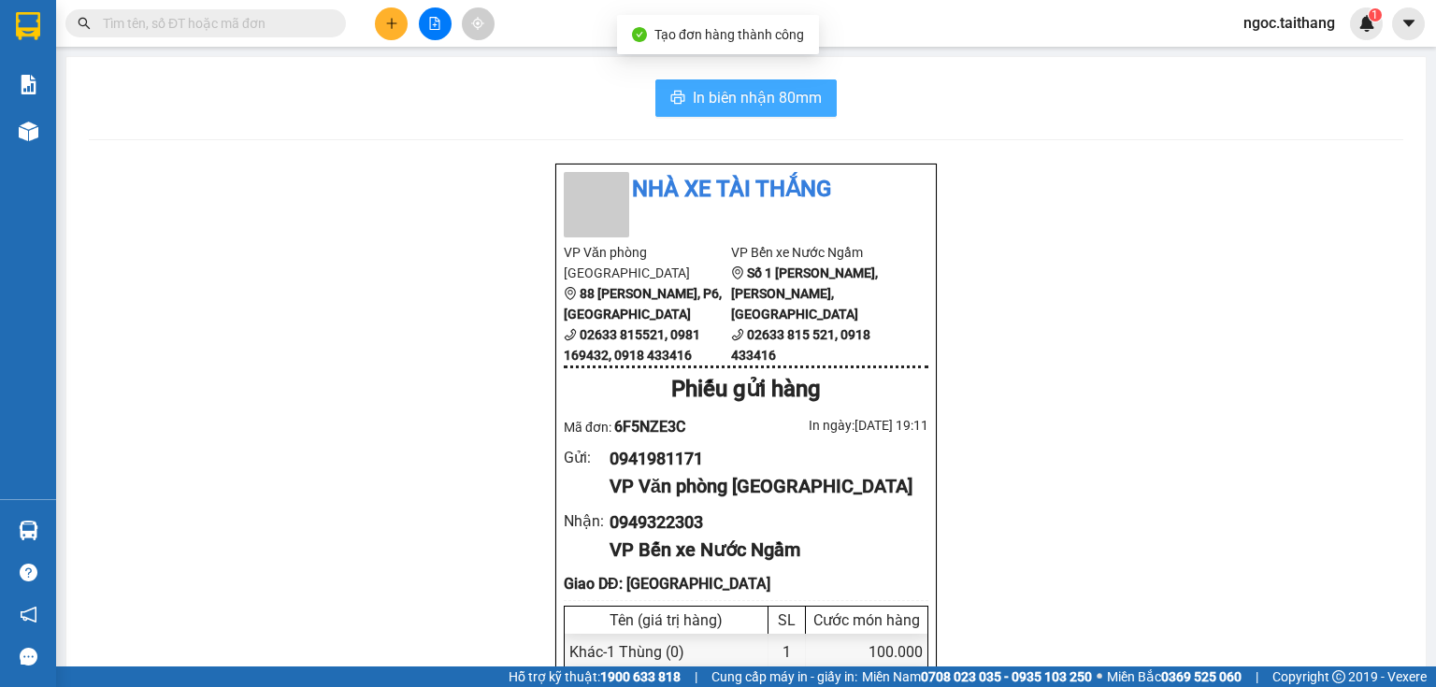
click at [729, 102] on span "In biên nhận 80mm" at bounding box center [757, 97] width 129 height 23
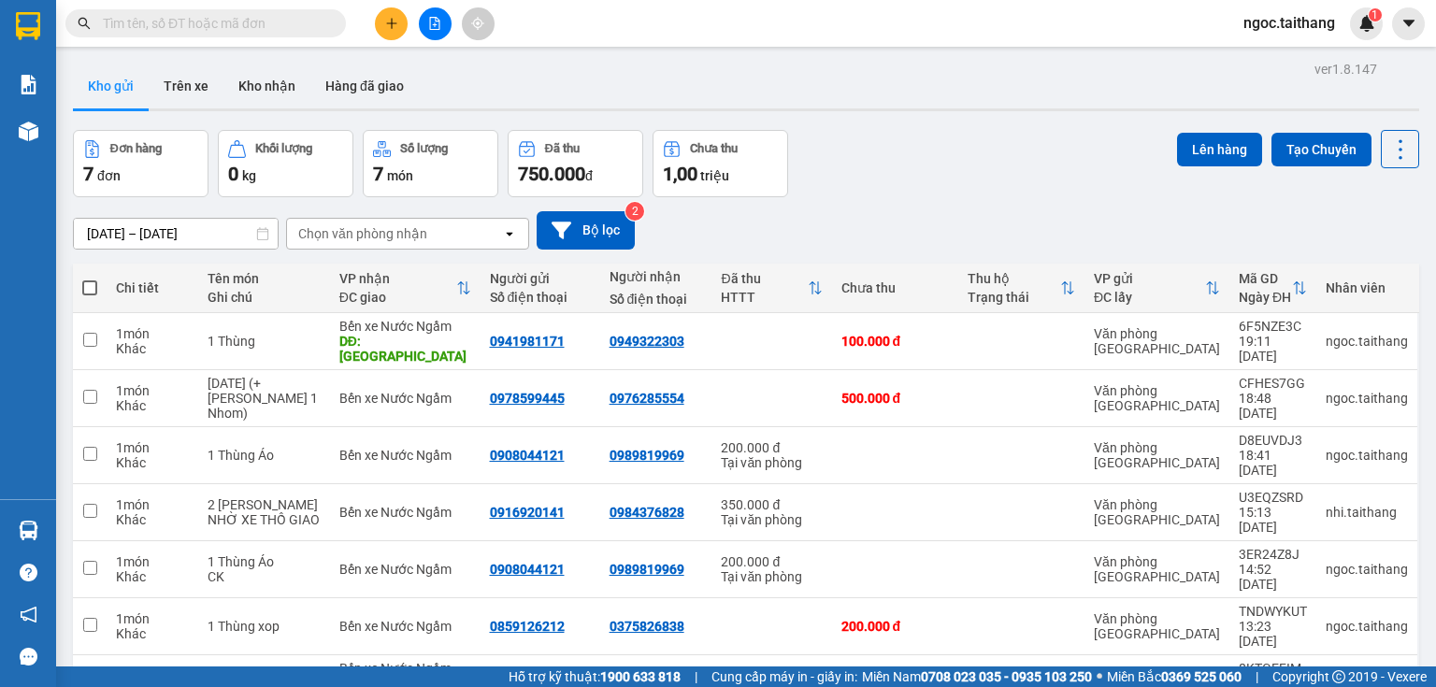
click at [1053, 165] on div "Đơn hàng 7 đơn Khối lượng 0 kg Số lượng 7 món Đã thu 750.000 đ Chưa thu 1,00 tr…" at bounding box center [746, 163] width 1346 height 67
click at [838, 166] on div "Đơn hàng 7 đơn Khối lượng 0 kg Số lượng 7 món Đã thu 750.000 đ Chưa thu 1,00 tr…" at bounding box center [746, 163] width 1346 height 67
